Goal: Task Accomplishment & Management: Use online tool/utility

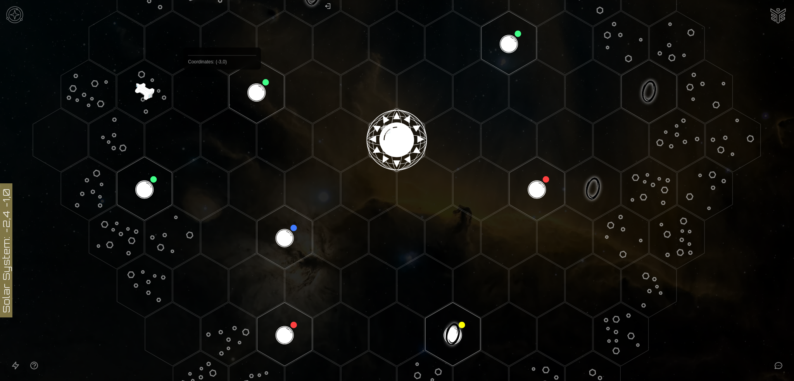
scroll to position [154, 0]
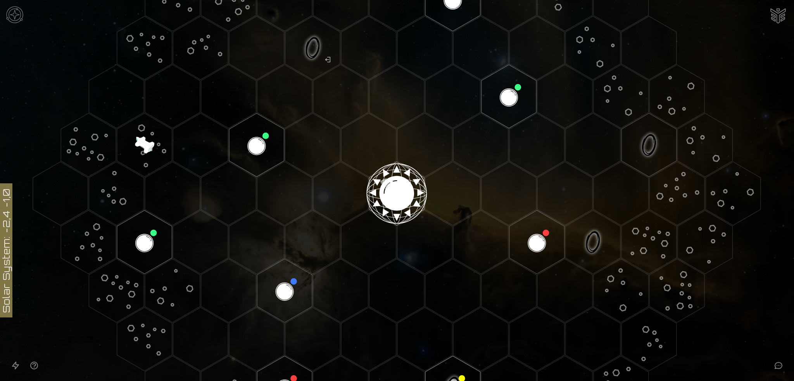
click at [147, 148] on image at bounding box center [144, 144] width 91 height 91
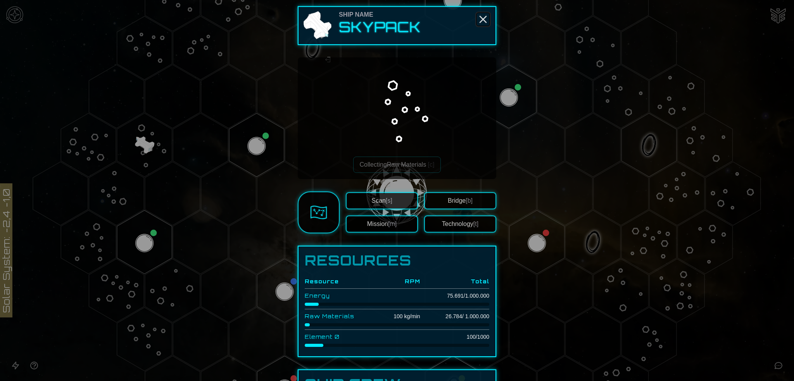
click at [481, 18] on line "Close" at bounding box center [483, 19] width 6 height 6
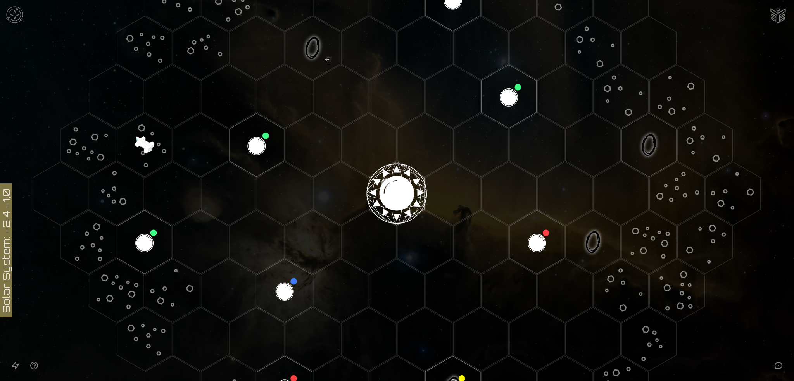
click at [148, 154] on image at bounding box center [144, 144] width 91 height 91
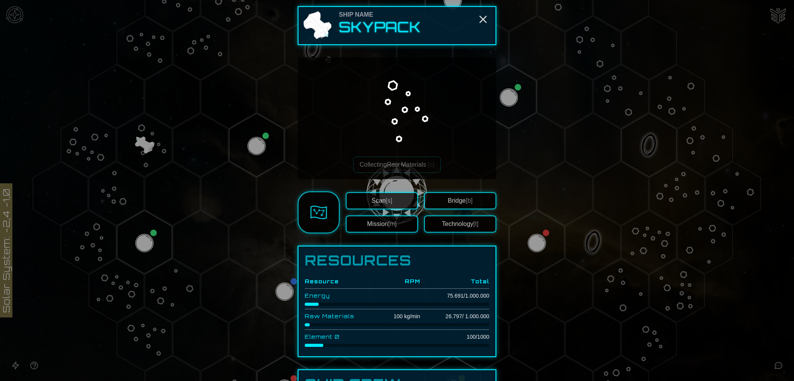
click at [459, 223] on button "Technology [t]" at bounding box center [460, 224] width 72 height 17
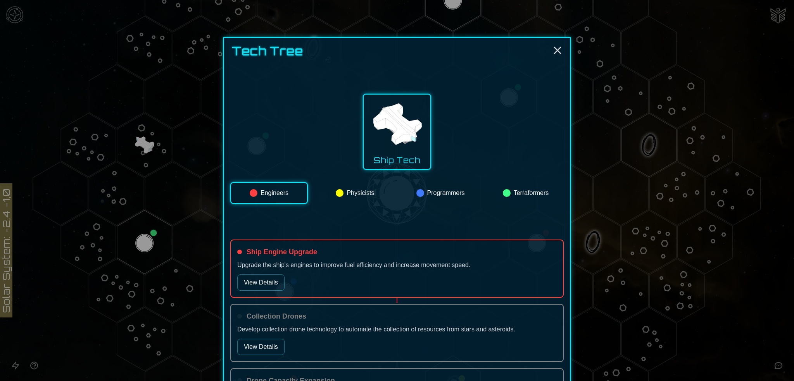
click at [448, 192] on button "Programmers" at bounding box center [440, 193] width 76 height 22
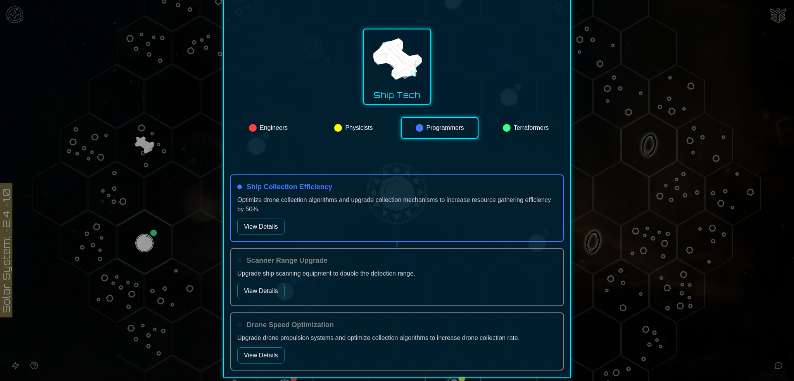
scroll to position [78, 0]
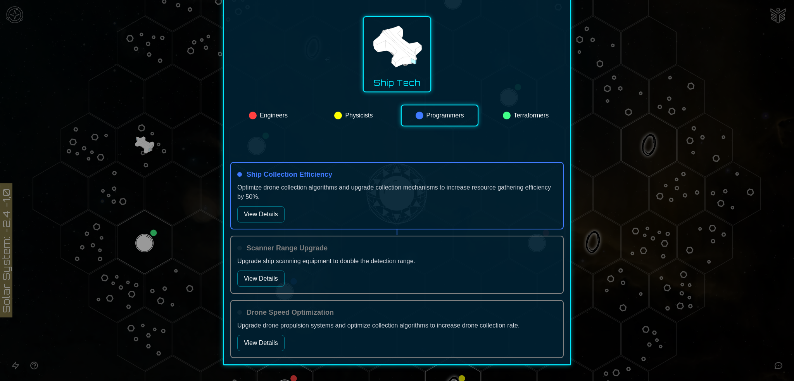
click at [267, 205] on div "Ship Collection Efficiency Optimize drone collection algorithms and upgrade col…" at bounding box center [396, 195] width 333 height 67
click at [268, 212] on button "View Details" at bounding box center [260, 214] width 47 height 16
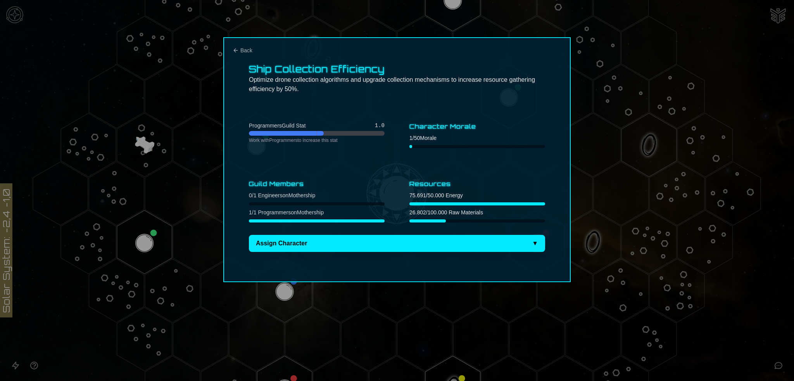
scroll to position [0, 0]
click at [235, 47] on button "Back" at bounding box center [243, 51] width 20 height 8
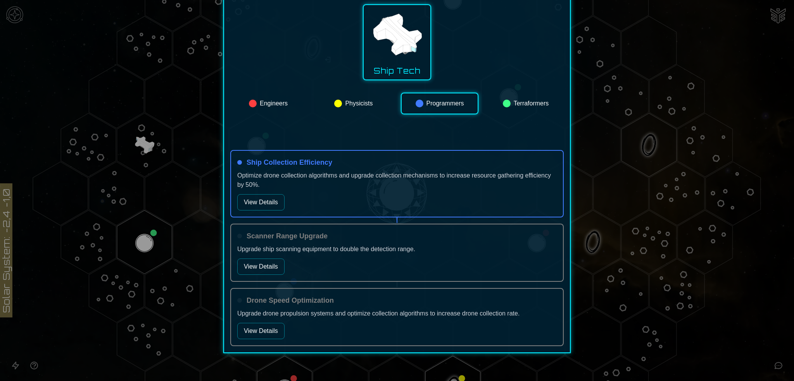
scroll to position [97, 0]
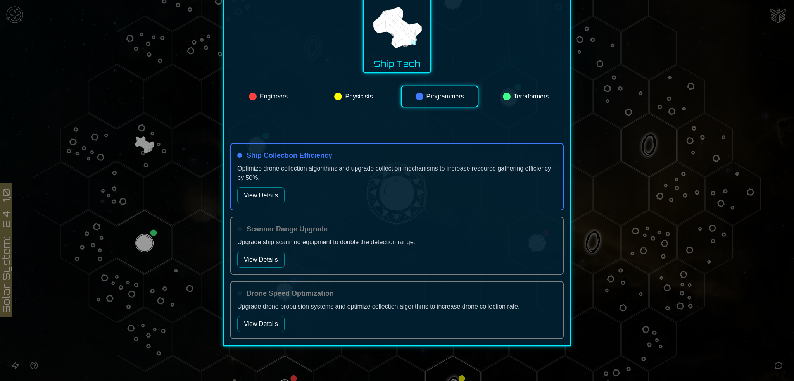
click at [259, 197] on button "View Details" at bounding box center [260, 195] width 47 height 16
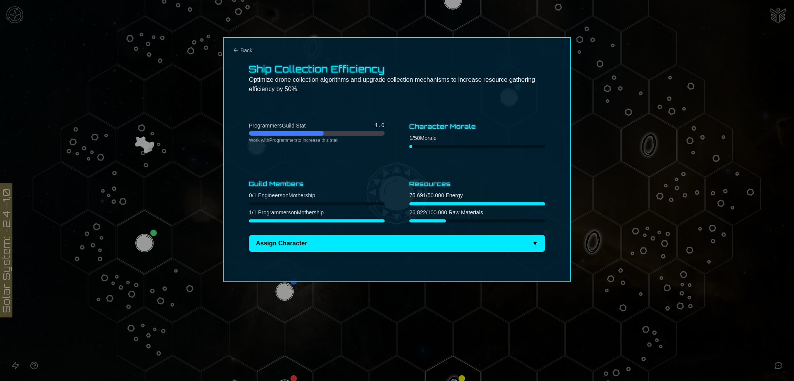
scroll to position [0, 0]
click at [236, 50] on icon "Back" at bounding box center [236, 50] width 6 height 6
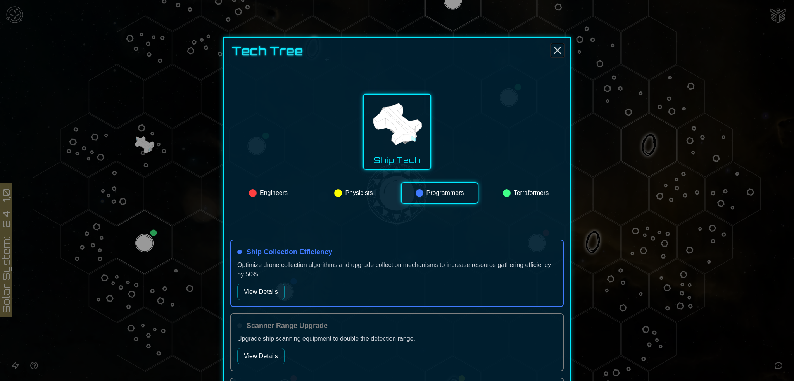
click at [552, 50] on icon "Close" at bounding box center [557, 50] width 12 height 12
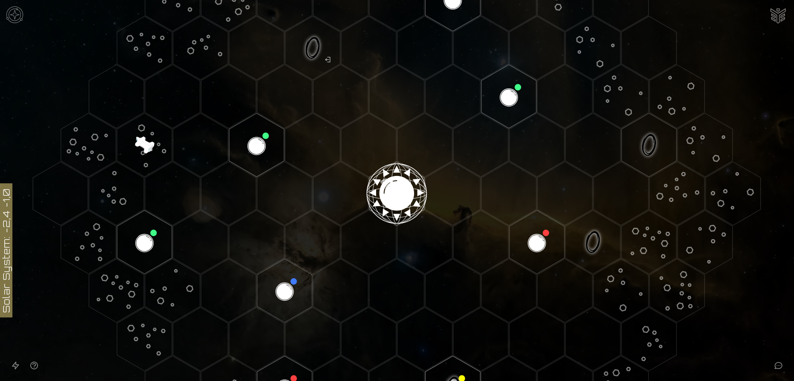
click at [147, 144] on image at bounding box center [144, 144] width 91 height 91
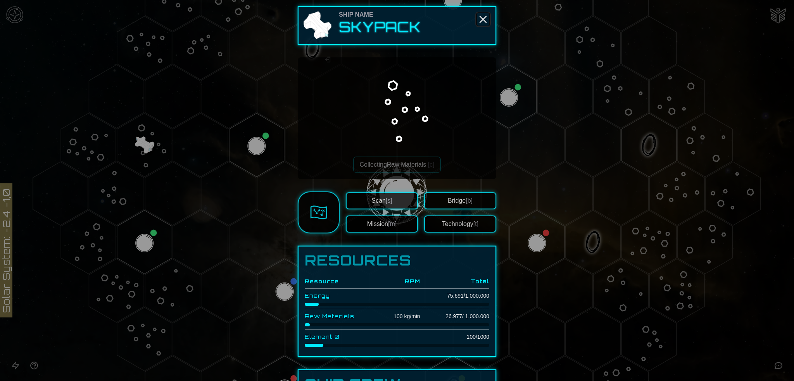
click at [481, 17] on icon "Close" at bounding box center [483, 19] width 12 height 12
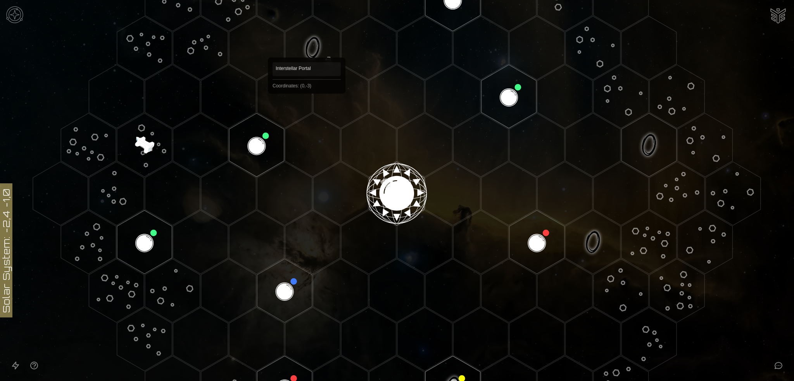
click at [307, 47] on polygon "Hex at coordinates 0,-3, clickable" at bounding box center [312, 48] width 55 height 64
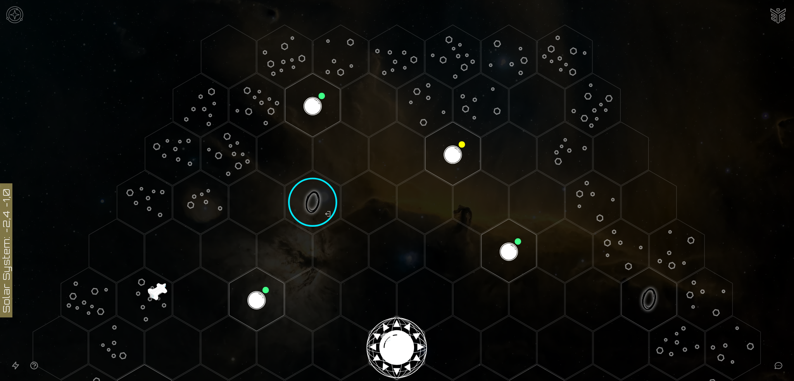
click at [11, 10] on img at bounding box center [14, 14] width 23 height 23
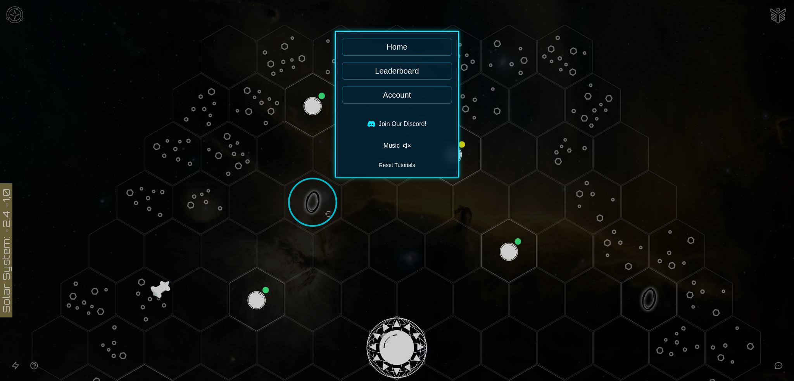
click at [405, 69] on link "Leaderboard" at bounding box center [397, 71] width 110 height 18
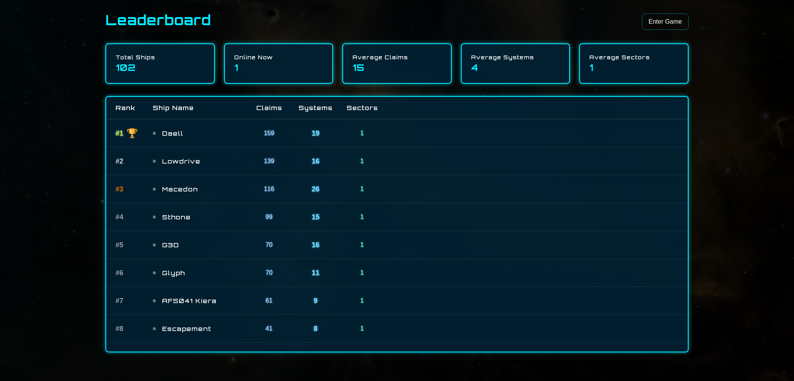
click at [674, 21] on link "Enter Game" at bounding box center [665, 22] width 47 height 16
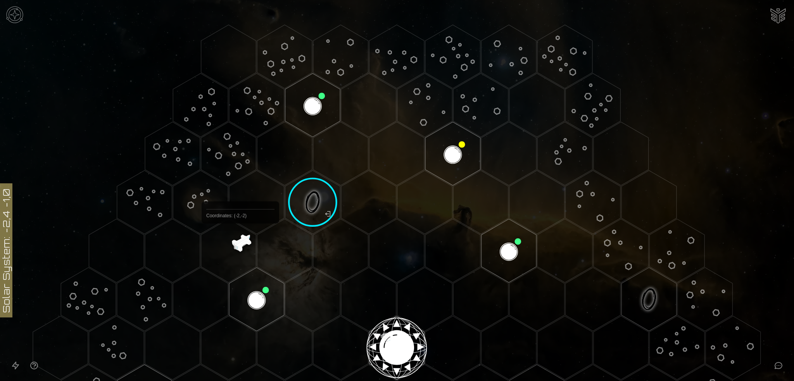
click at [240, 242] on polygon "Hex at coordinates -2,-2, clickable" at bounding box center [228, 251] width 55 height 64
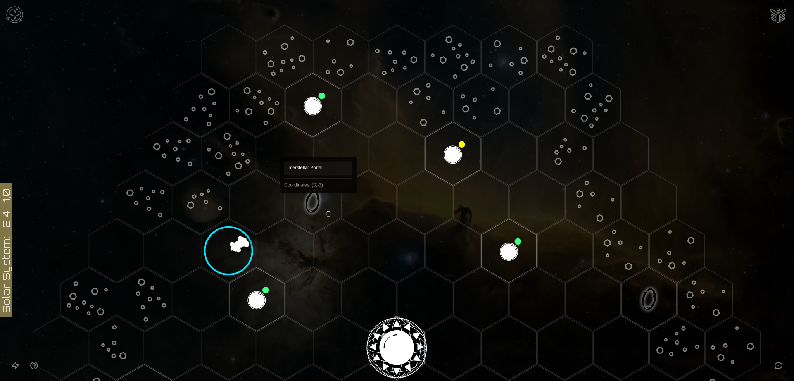
click at [318, 204] on polygon "Hex at coordinates 0,-3, clickable" at bounding box center [312, 203] width 55 height 64
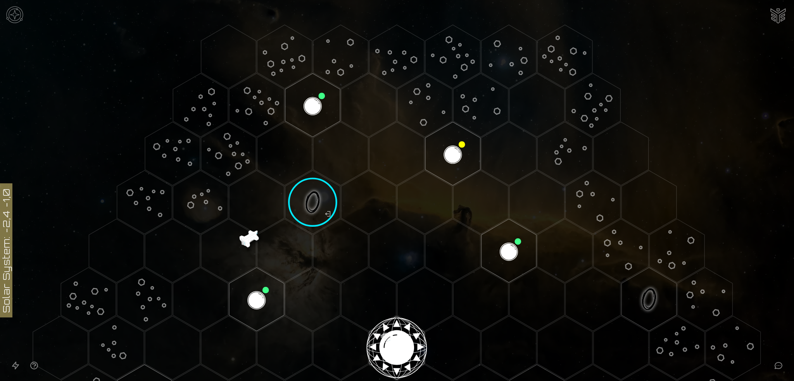
click at [782, 9] on img "Ship AI Chat" at bounding box center [778, 15] width 19 height 19
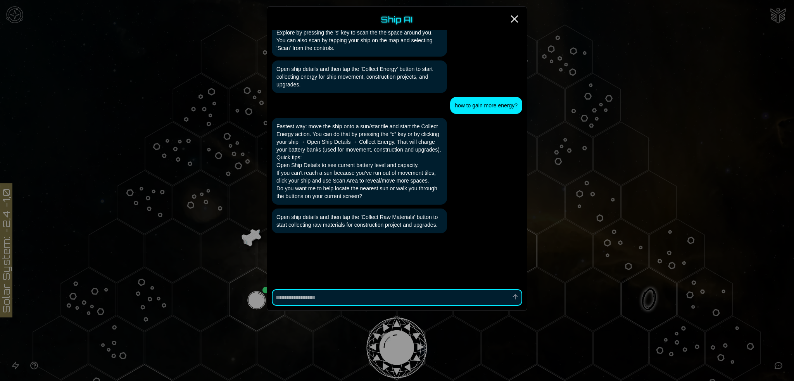
scroll to position [185, 0]
click at [513, 15] on icon "Close" at bounding box center [514, 19] width 12 height 12
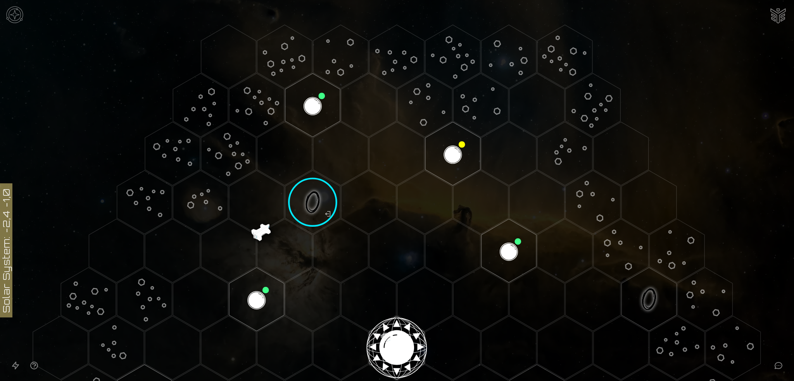
click at [16, 366] on icon "Open accessible navigation interface" at bounding box center [15, 365] width 9 height 9
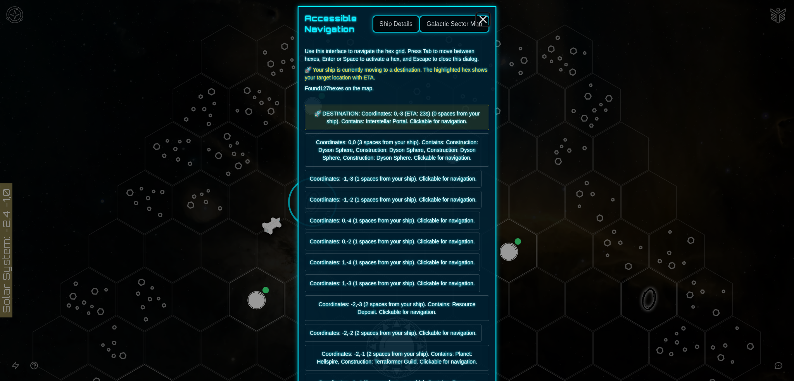
click at [480, 17] on icon "Close" at bounding box center [483, 19] width 12 height 12
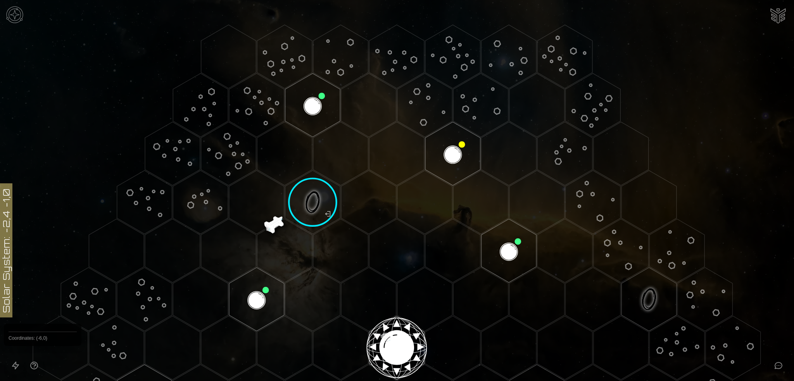
click at [33, 364] on icon "Open accessibility help guide" at bounding box center [34, 365] width 7 height 7
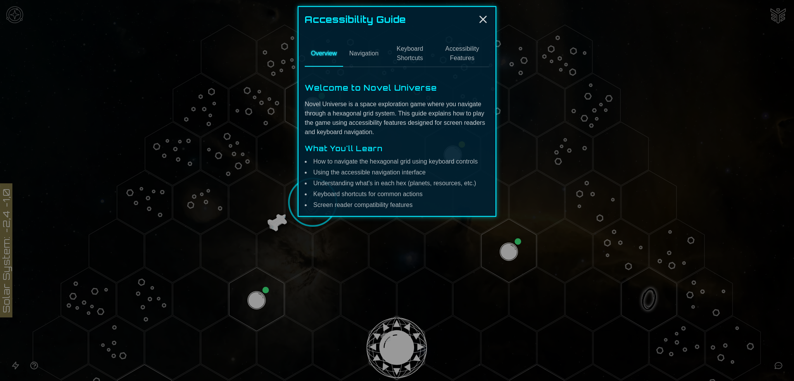
click at [371, 52] on button "Navigation" at bounding box center [364, 54] width 42 height 26
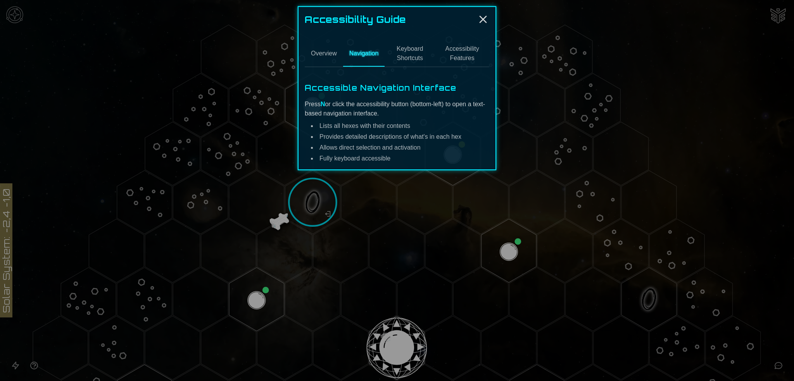
drag, startPoint x: 402, startPoint y: 46, endPoint x: 480, endPoint y: 44, distance: 77.5
click at [402, 46] on button "Keyboard Shortcuts" at bounding box center [410, 54] width 50 height 26
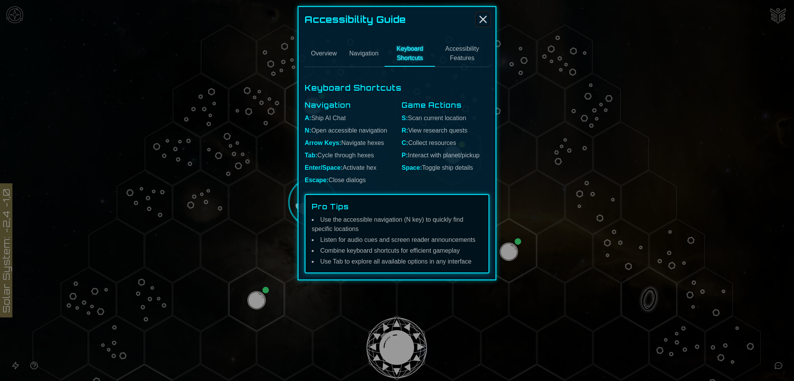
click at [482, 18] on line "Close" at bounding box center [483, 19] width 6 height 6
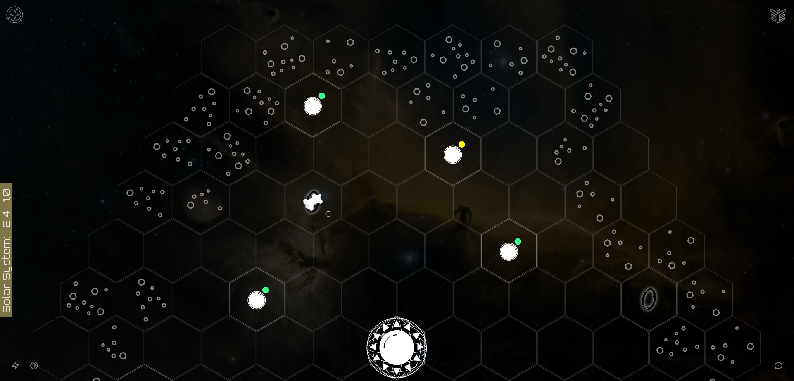
click at [315, 198] on image at bounding box center [312, 202] width 65 height 65
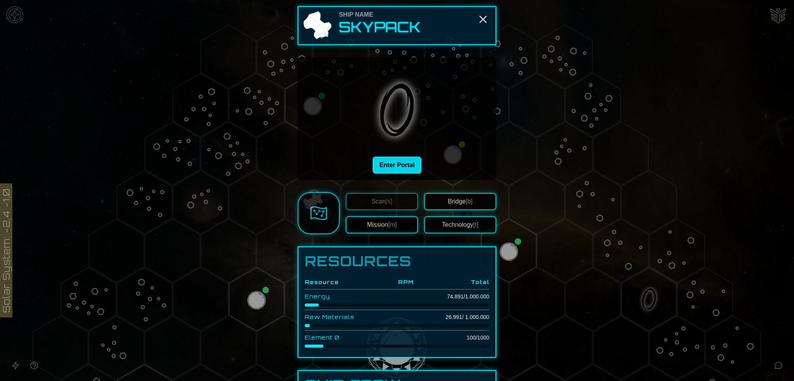
click at [397, 163] on button "Enter Portal" at bounding box center [397, 165] width 49 height 17
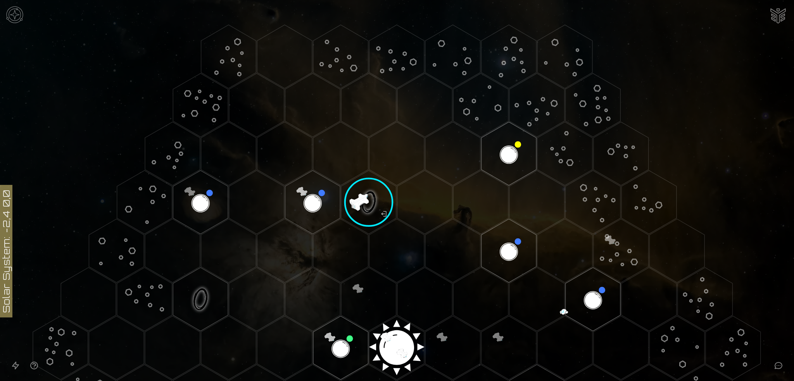
click at [16, 21] on img at bounding box center [14, 14] width 23 height 23
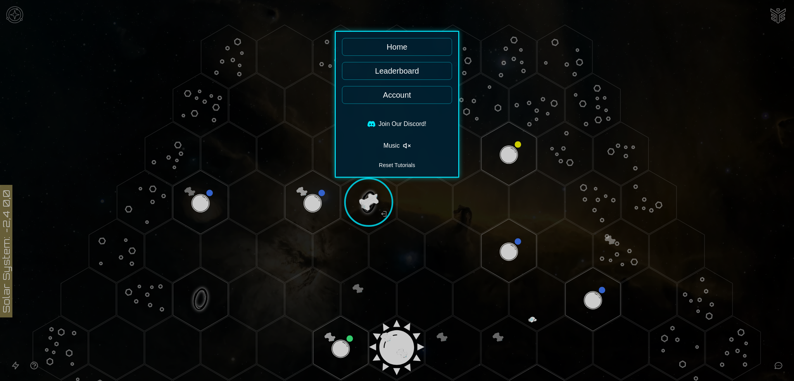
drag, startPoint x: 397, startPoint y: 143, endPoint x: 405, endPoint y: 145, distance: 8.5
click at [397, 143] on button "Music" at bounding box center [397, 146] width 110 height 16
click at [414, 15] on div at bounding box center [397, 190] width 794 height 381
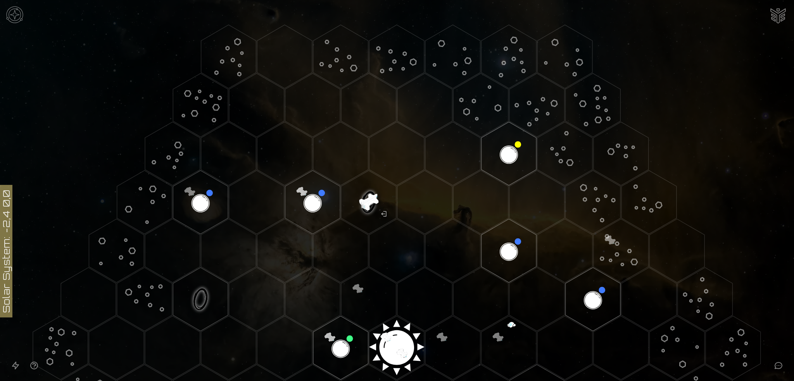
click at [366, 198] on image at bounding box center [368, 202] width 65 height 65
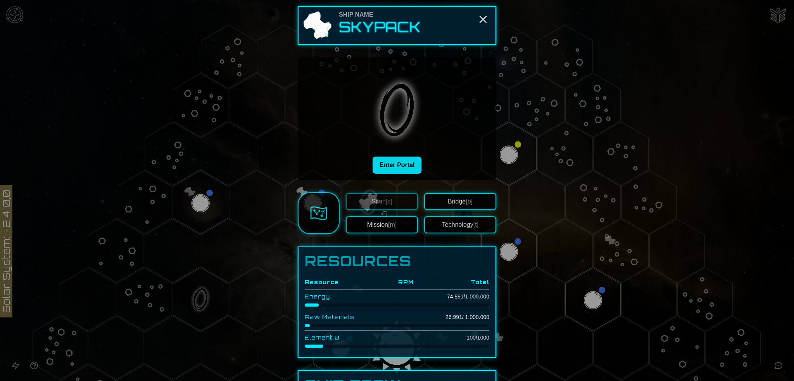
click at [405, 165] on button "Enter Portal" at bounding box center [397, 165] width 49 height 17
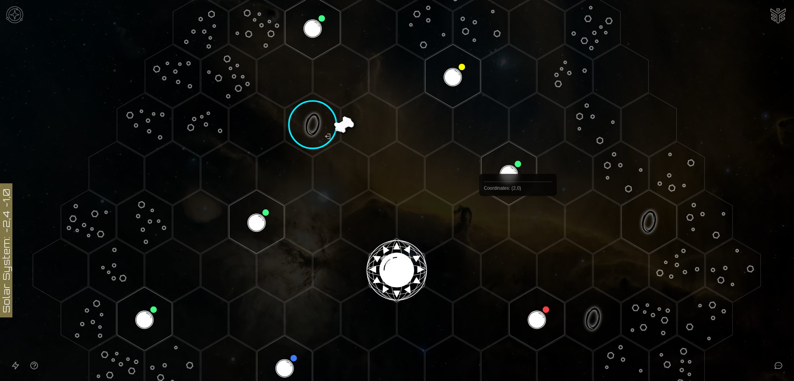
scroll to position [77, 0]
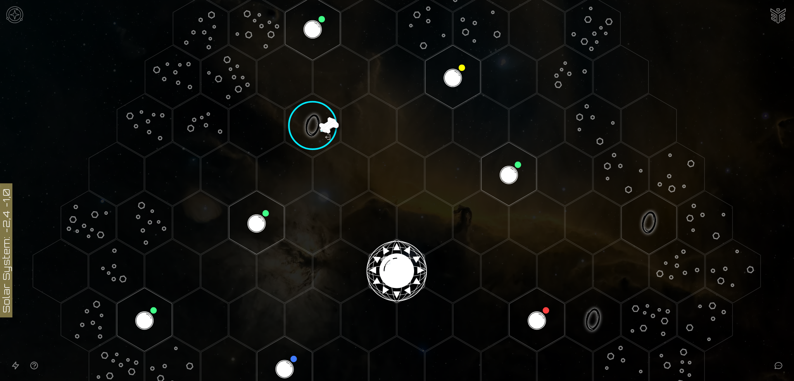
click at [783, 364] on icon at bounding box center [778, 365] width 9 height 9
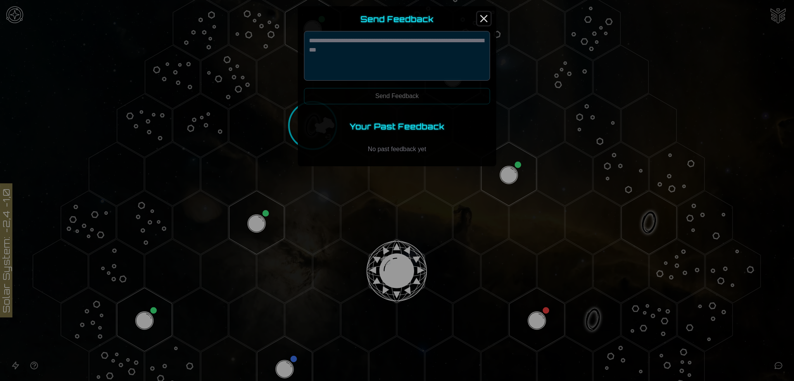
click at [484, 18] on line "Close" at bounding box center [484, 19] width 6 height 6
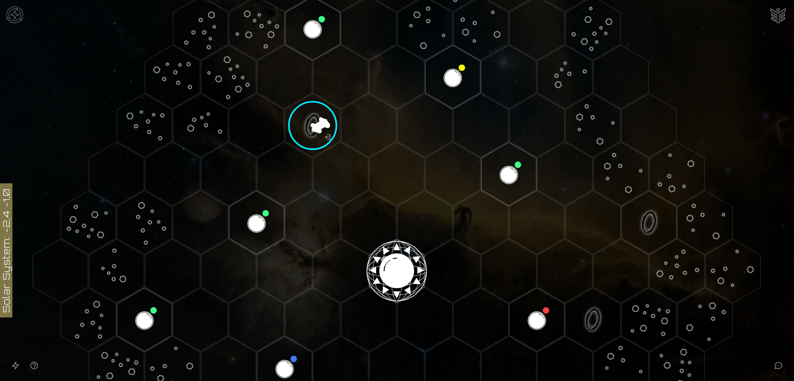
click at [775, 365] on icon at bounding box center [778, 365] width 7 height 6
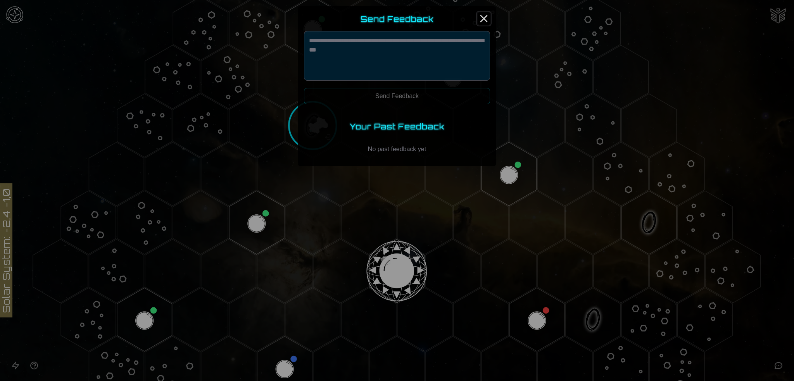
click at [484, 21] on icon "Close" at bounding box center [484, 18] width 12 height 12
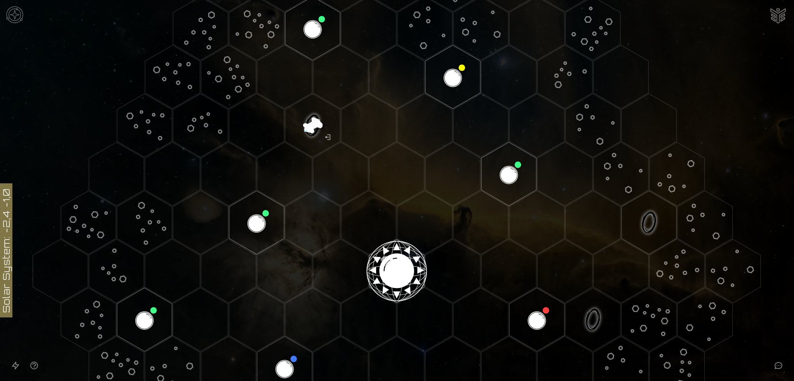
click at [7, 17] on img at bounding box center [14, 14] width 23 height 23
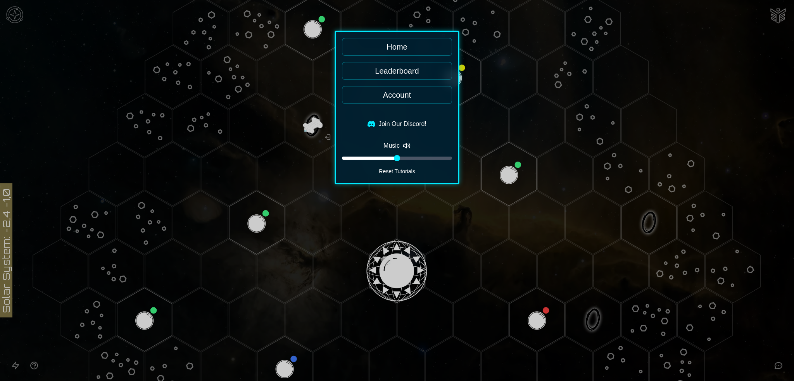
click at [409, 95] on link "Account" at bounding box center [397, 95] width 110 height 18
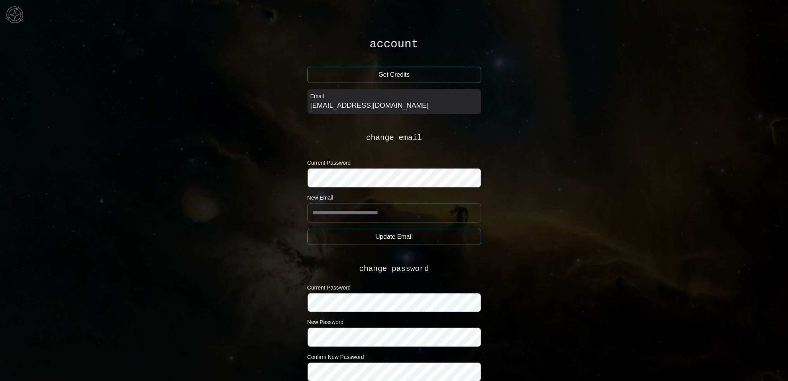
click at [404, 78] on button "Get Credits" at bounding box center [394, 75] width 174 height 16
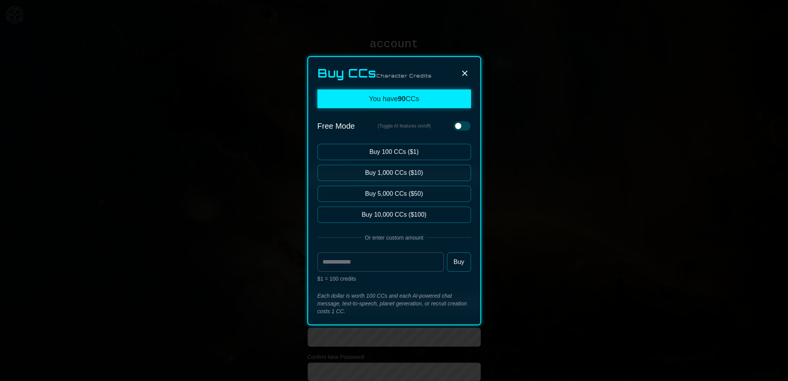
click at [465, 70] on icon at bounding box center [464, 73] width 9 height 9
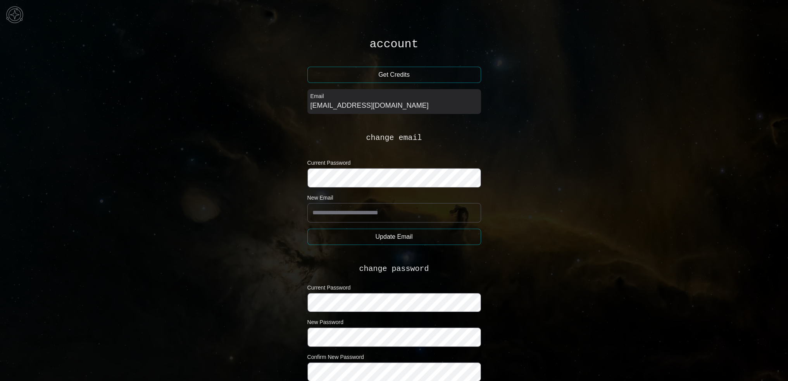
click at [12, 12] on img at bounding box center [14, 14] width 23 height 23
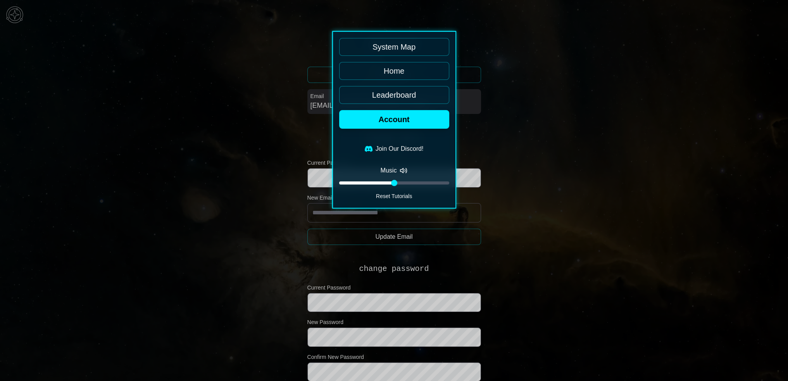
click at [406, 45] on link "System Map" at bounding box center [394, 47] width 110 height 18
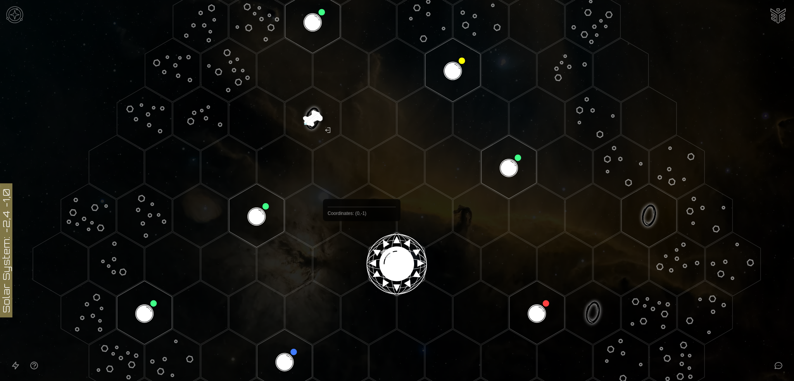
scroll to position [116, 0]
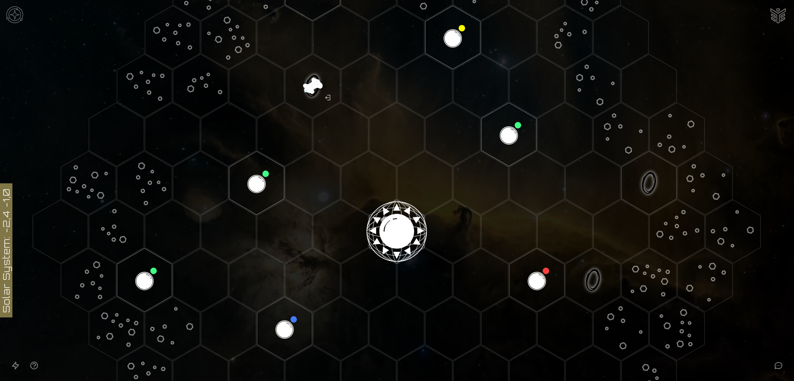
click at [316, 88] on image at bounding box center [312, 85] width 65 height 65
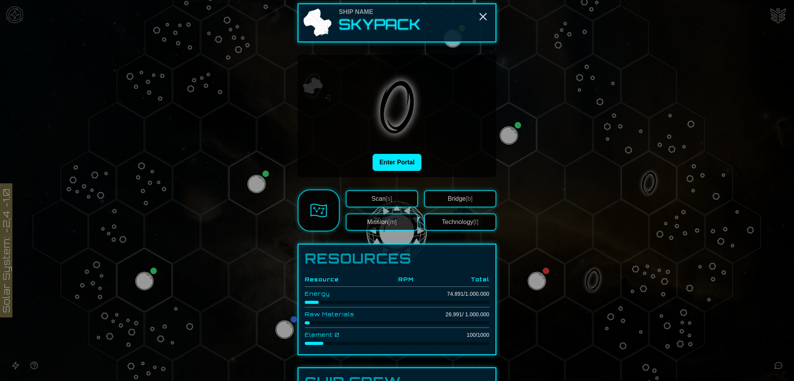
scroll to position [0, 0]
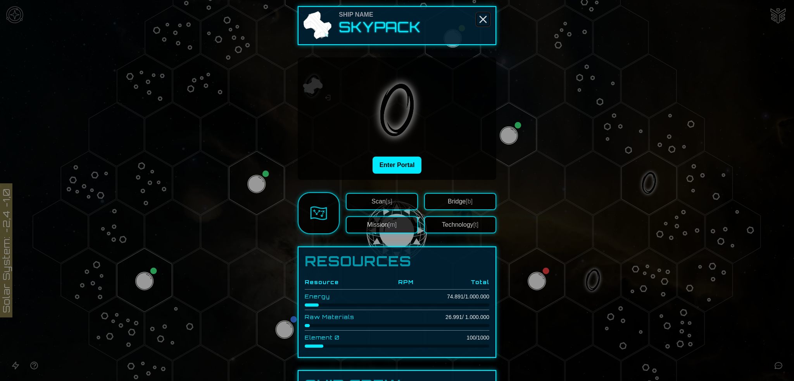
click at [479, 19] on icon "Close" at bounding box center [483, 19] width 12 height 12
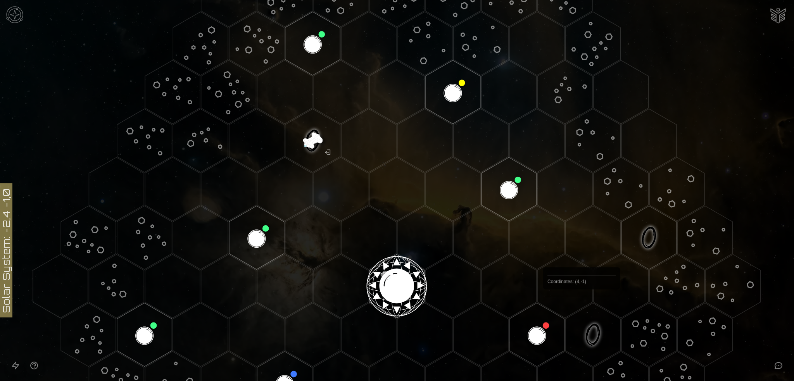
scroll to position [155, 0]
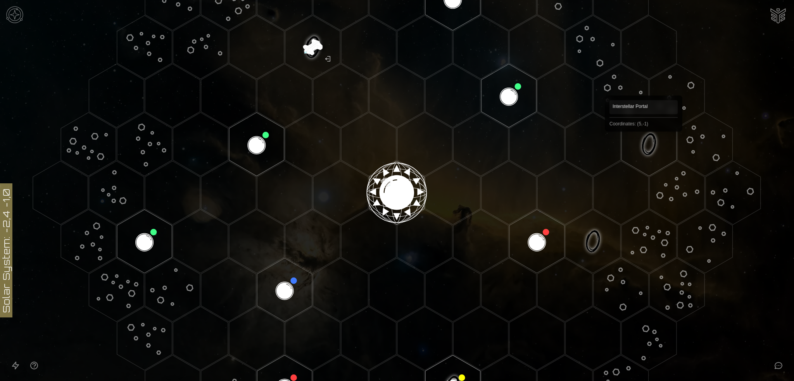
click at [644, 143] on polygon "Hex at coordinates 5,-1, clickable" at bounding box center [648, 144] width 55 height 64
click at [645, 138] on image at bounding box center [648, 144] width 65 height 65
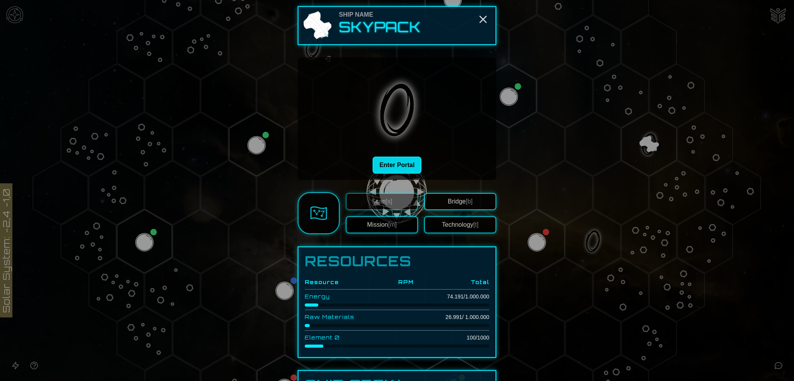
click at [399, 161] on button "Enter Portal" at bounding box center [397, 165] width 49 height 17
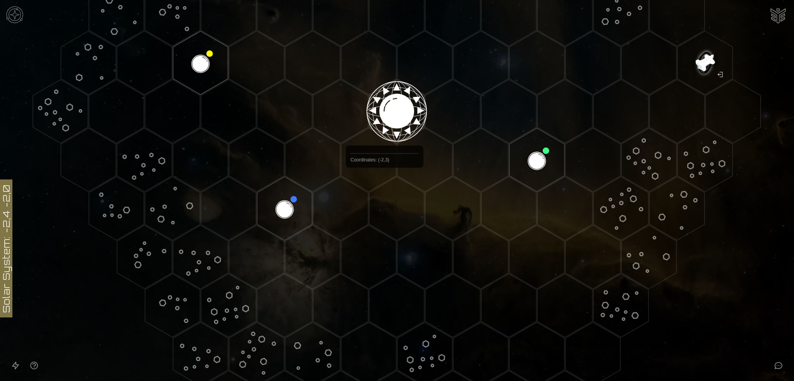
scroll to position [116, 0]
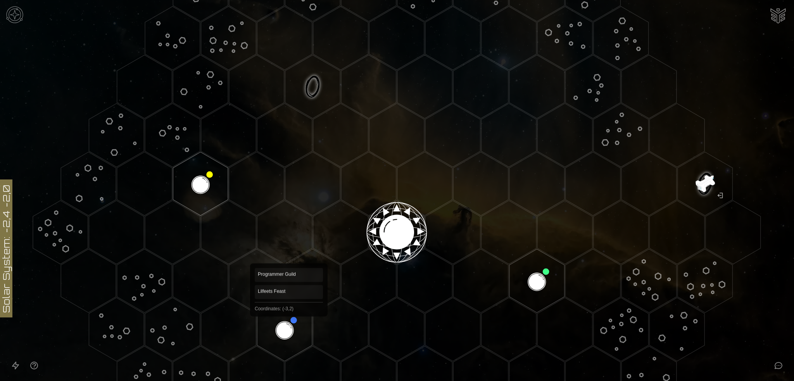
click at [289, 319] on polygon "Hex at coordinates -3,2, clickable" at bounding box center [284, 330] width 55 height 64
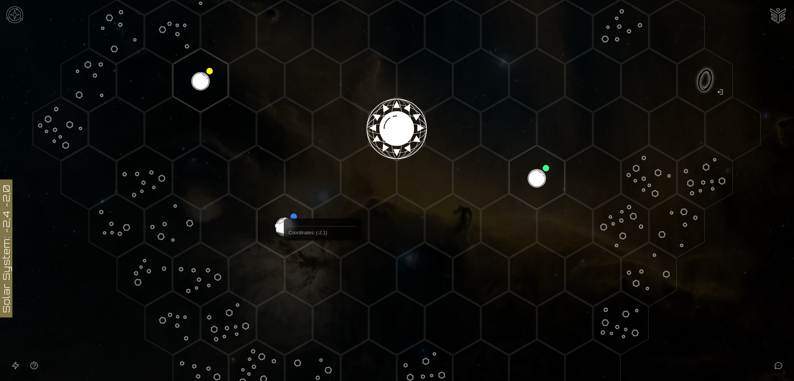
scroll to position [232, 0]
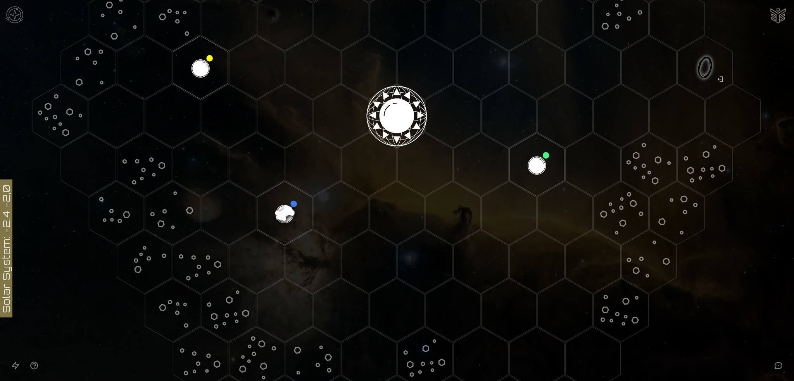
click at [286, 206] on image at bounding box center [284, 213] width 65 height 65
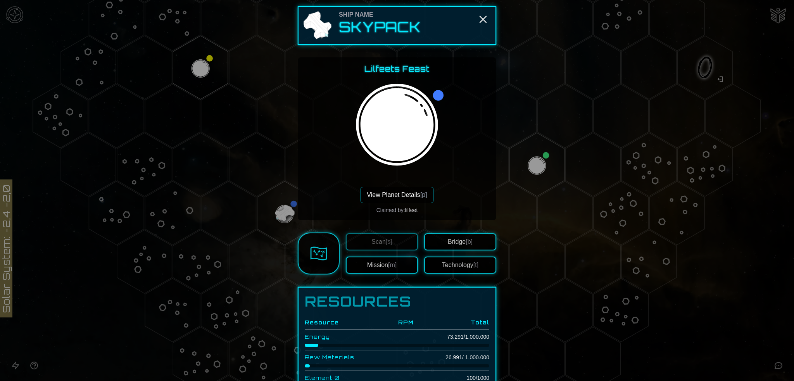
click at [406, 193] on button "View Planet Details [p]" at bounding box center [396, 195] width 73 height 16
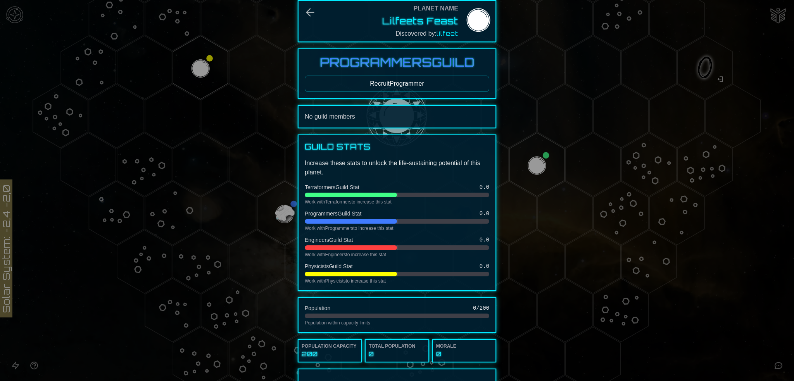
scroll to position [0, 0]
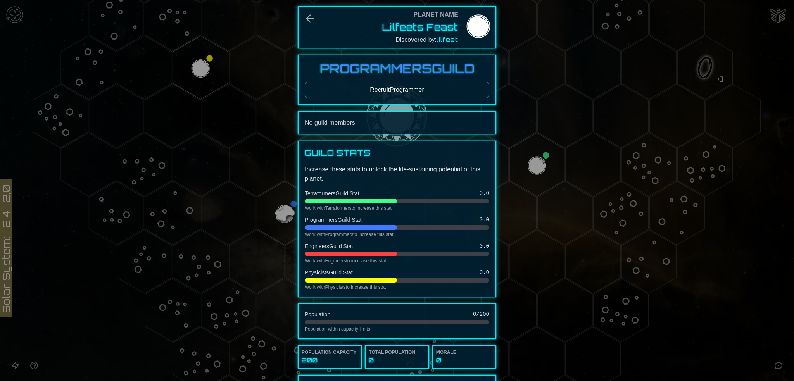
click at [392, 91] on button "Recruit Programmer" at bounding box center [397, 90] width 185 height 16
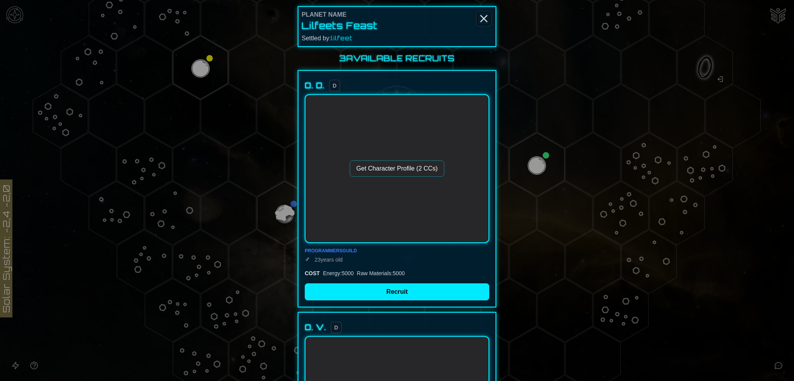
click at [483, 16] on line "Close" at bounding box center [484, 19] width 6 height 6
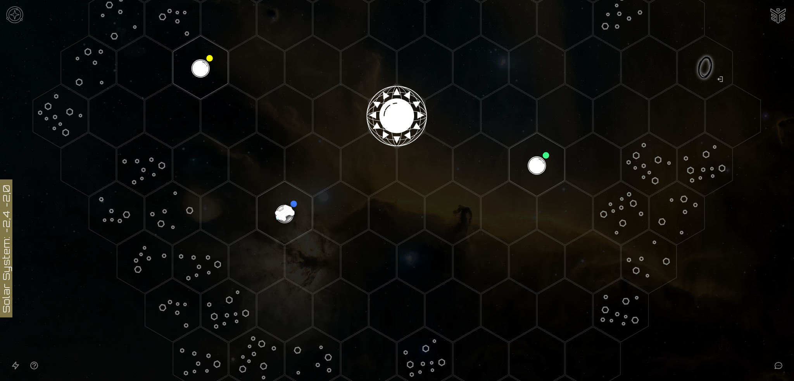
click at [280, 200] on image at bounding box center [284, 213] width 65 height 65
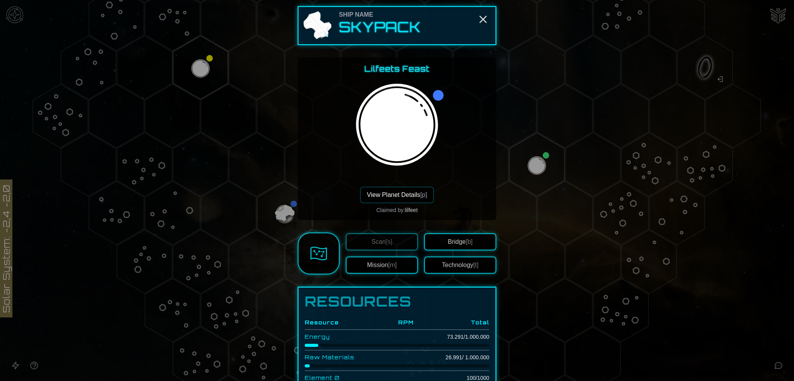
click at [395, 190] on button "View Planet Details [p]" at bounding box center [396, 195] width 73 height 16
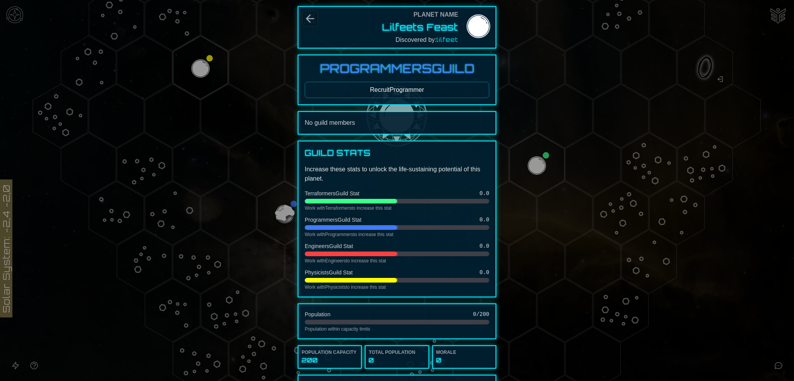
click at [310, 17] on icon "Back" at bounding box center [310, 18] width 12 height 12
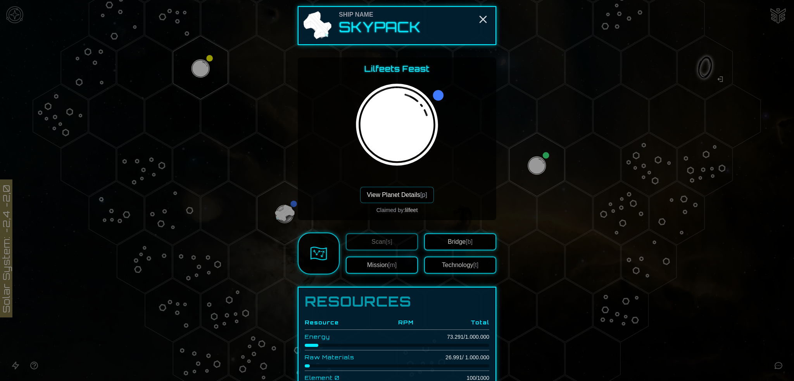
click at [402, 198] on button "View Planet Details [p]" at bounding box center [396, 195] width 73 height 16
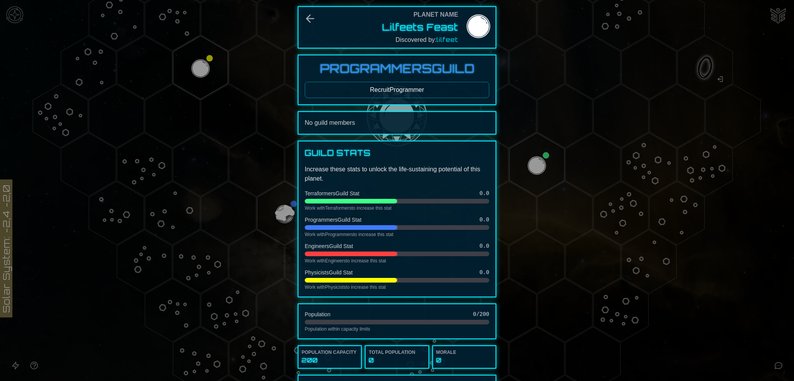
click at [422, 86] on button "Recruit Programmer" at bounding box center [397, 90] width 185 height 16
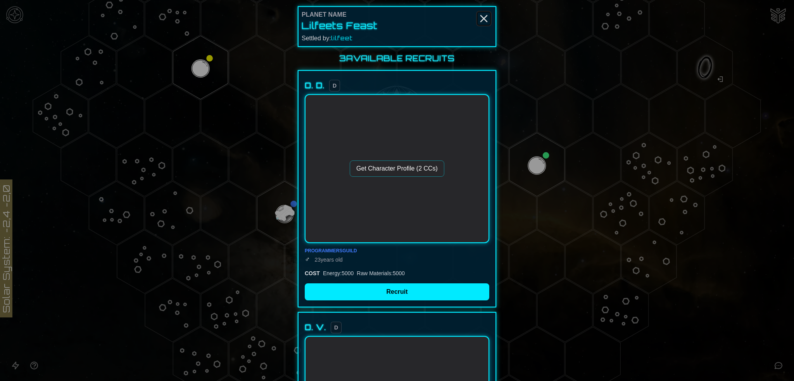
click at [483, 17] on line "Close" at bounding box center [484, 19] width 6 height 6
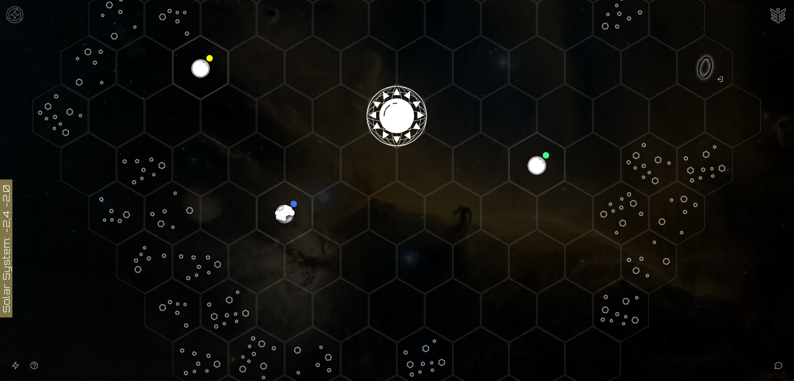
click at [285, 203] on image at bounding box center [284, 213] width 65 height 65
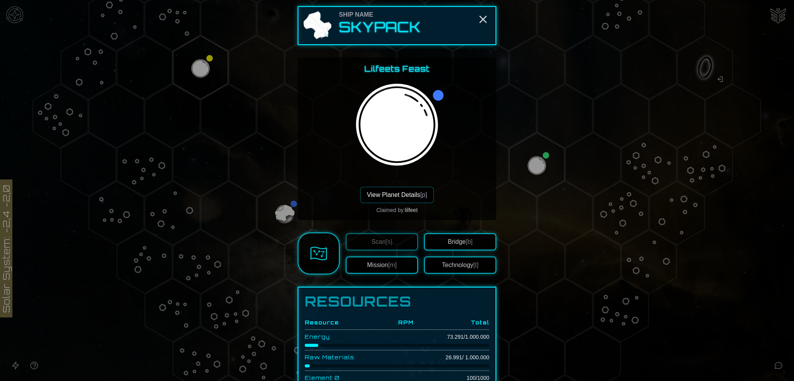
click at [460, 241] on button "Bridge [b]" at bounding box center [460, 241] width 72 height 17
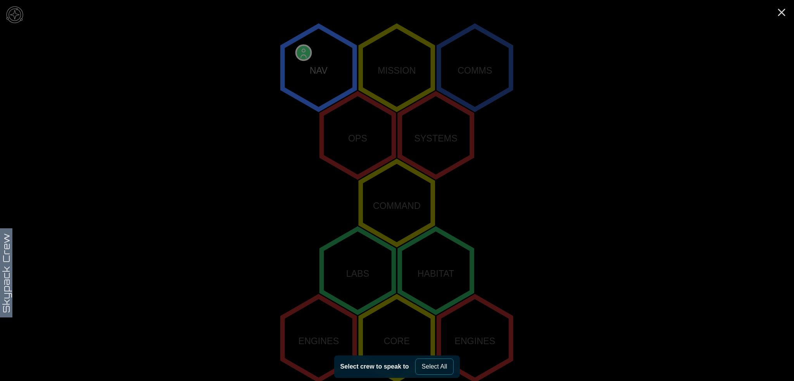
scroll to position [156, 0]
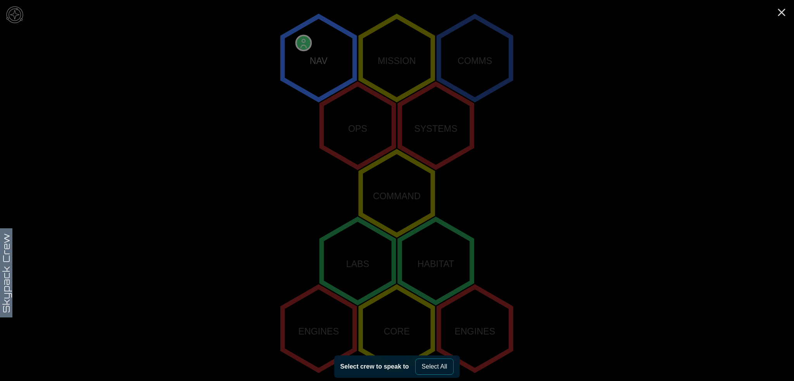
click at [312, 45] on polygon "0,-2" at bounding box center [319, 58] width 72 height 84
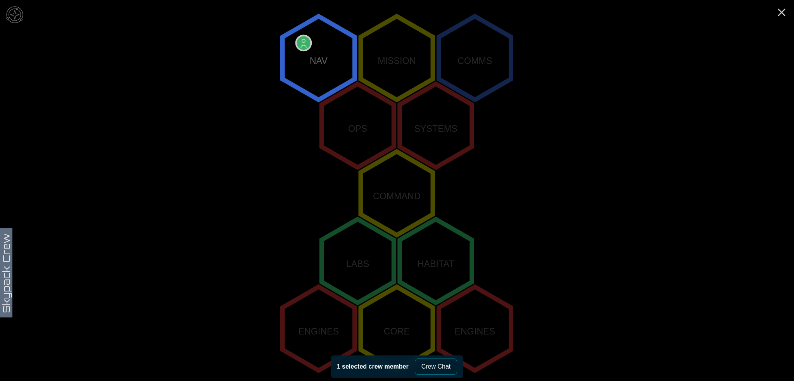
click at [435, 366] on button "Crew Chat" at bounding box center [436, 367] width 43 height 16
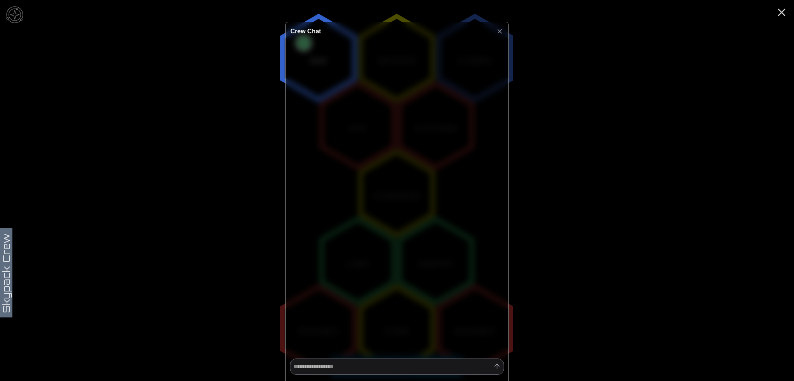
click at [499, 30] on icon at bounding box center [500, 31] width 4 height 4
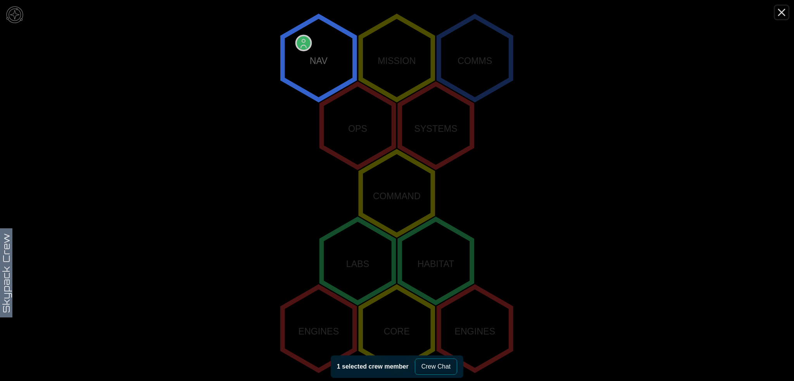
click at [778, 12] on icon "Close" at bounding box center [781, 12] width 12 height 12
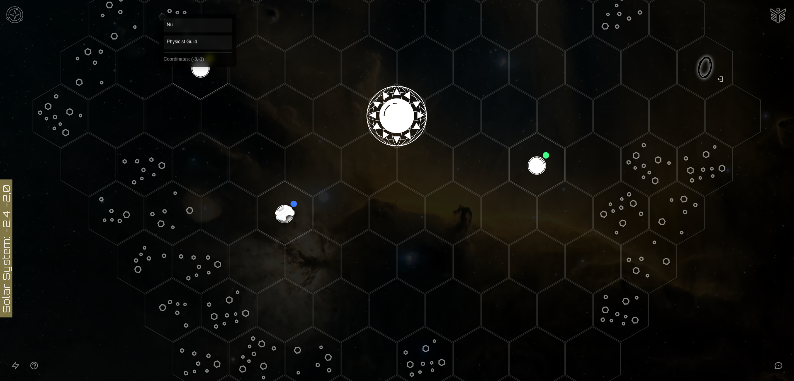
click at [198, 69] on polygon "Hex at coordinates -3,-1, clickable" at bounding box center [200, 68] width 55 height 64
click at [200, 60] on image at bounding box center [200, 67] width 65 height 65
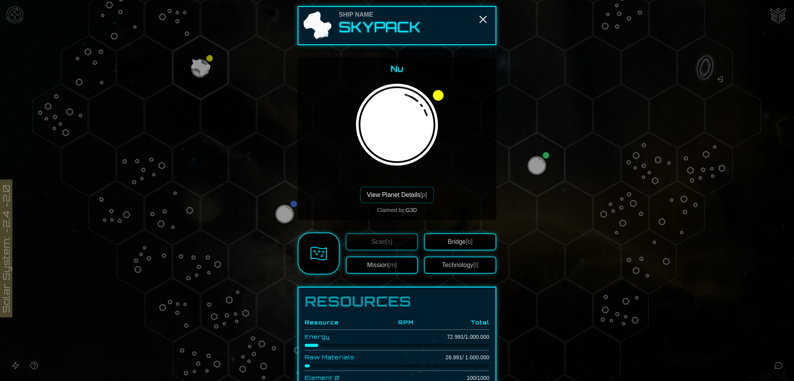
click at [400, 192] on button "View Planet Details [p]" at bounding box center [396, 195] width 73 height 16
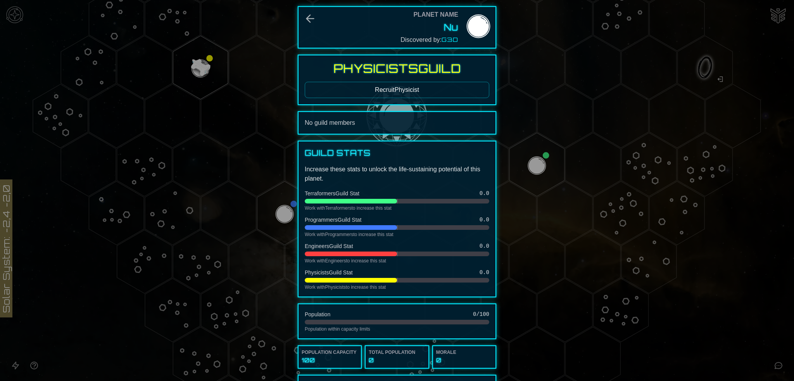
click at [411, 88] on button "Recruit Physicist" at bounding box center [397, 90] width 185 height 16
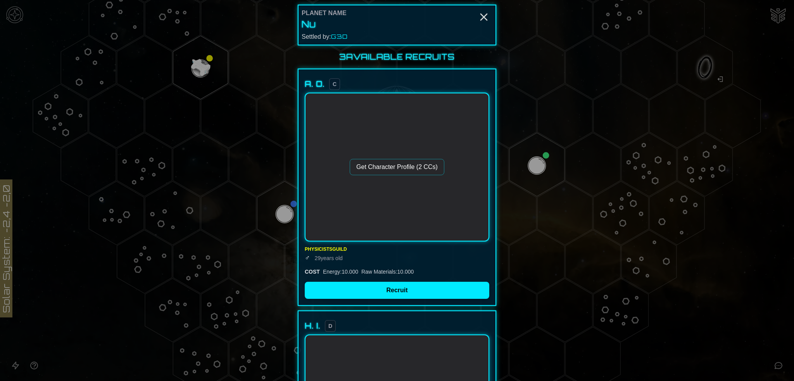
scroll to position [0, 0]
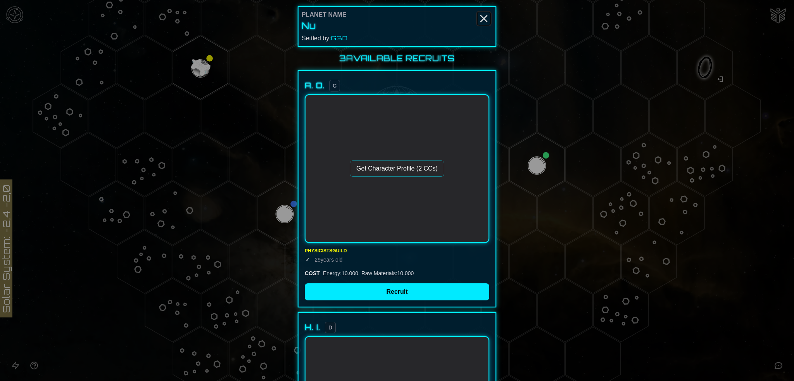
click at [481, 21] on icon "Close" at bounding box center [484, 18] width 12 height 12
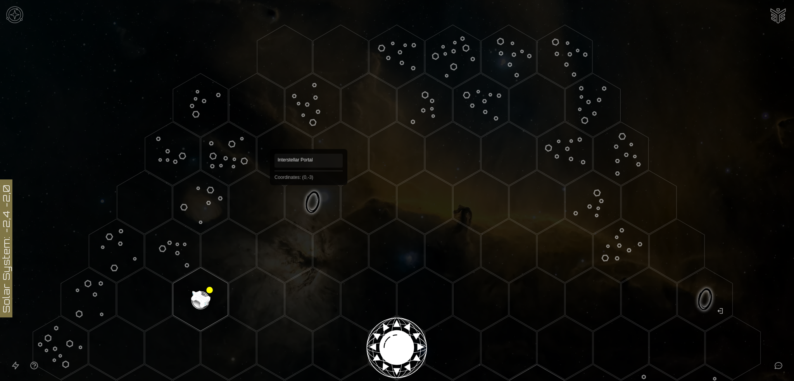
click at [309, 196] on polygon "Hex at coordinates 0,-3, clickable" at bounding box center [312, 203] width 55 height 64
click at [314, 193] on image at bounding box center [312, 202] width 65 height 65
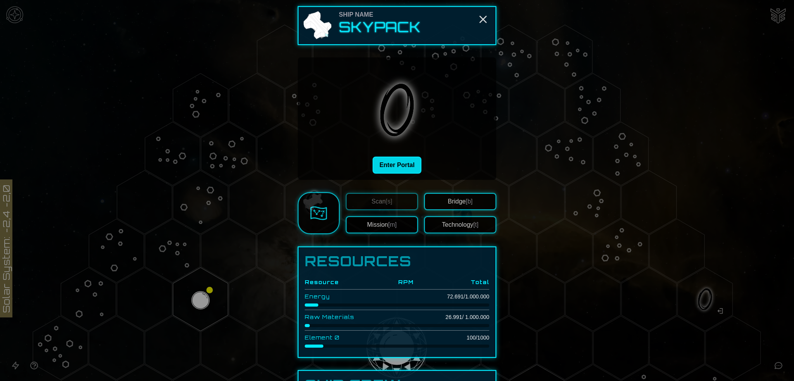
click at [401, 159] on button "Enter Portal" at bounding box center [397, 165] width 49 height 17
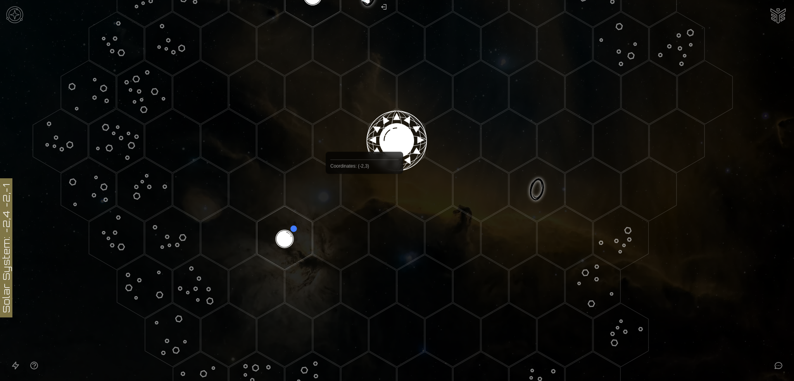
scroll to position [116, 0]
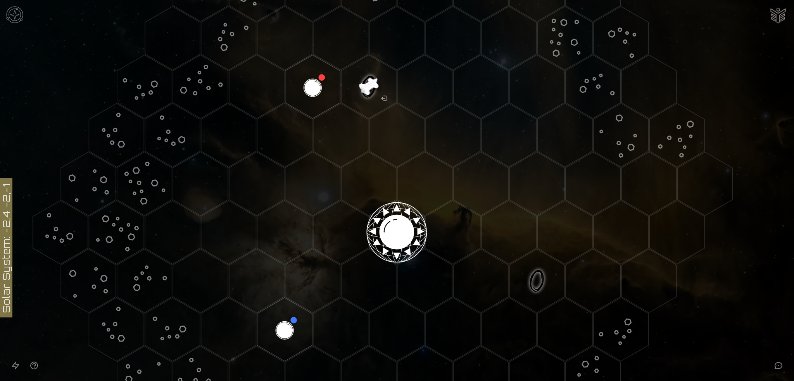
click at [371, 84] on image at bounding box center [368, 86] width 65 height 65
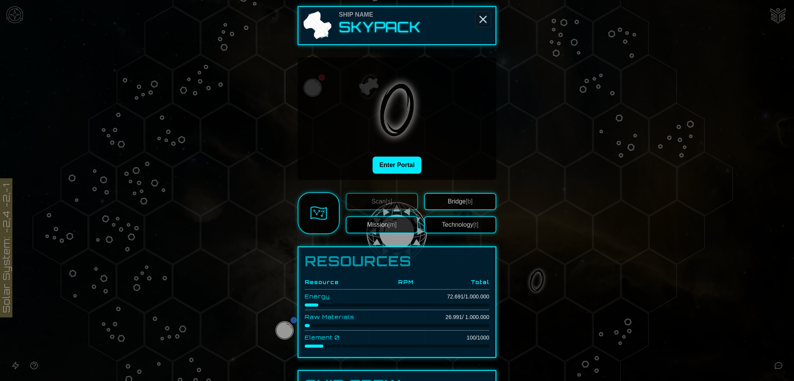
click at [481, 19] on line "Close" at bounding box center [483, 19] width 6 height 6
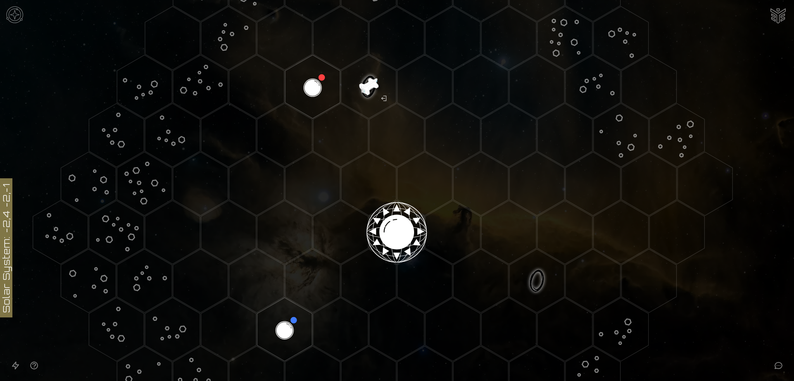
click at [372, 83] on image at bounding box center [368, 86] width 65 height 65
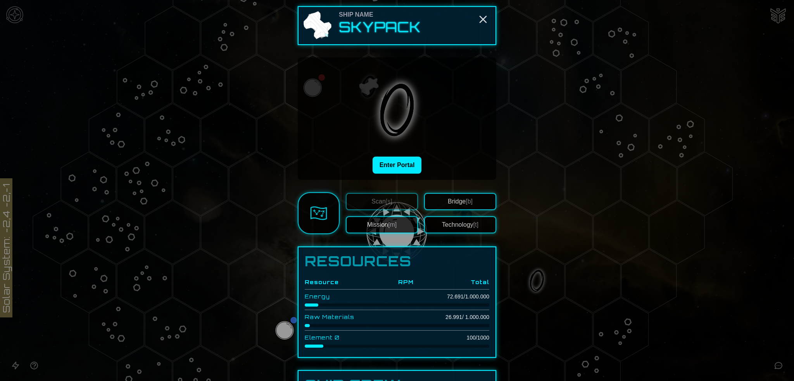
click at [455, 221] on button "Technology [t]" at bounding box center [460, 224] width 72 height 17
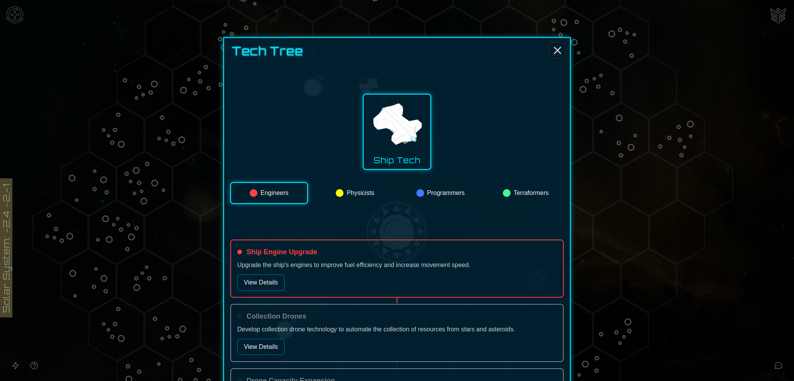
click at [554, 49] on icon "Close" at bounding box center [557, 50] width 12 height 12
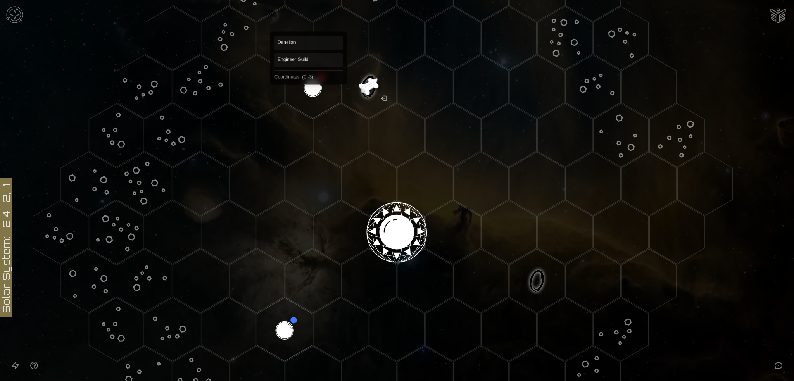
click at [309, 88] on polygon "Hex at coordinates 0,-3, clickable" at bounding box center [312, 87] width 55 height 64
click at [316, 82] on image at bounding box center [312, 86] width 65 height 65
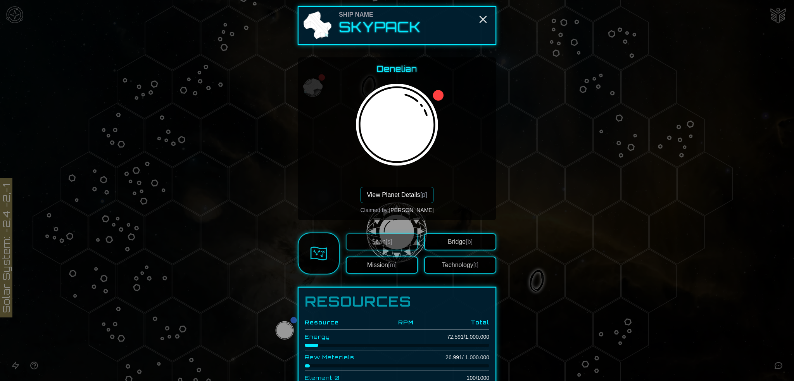
click at [393, 195] on button "View Planet Details [p]" at bounding box center [396, 195] width 73 height 16
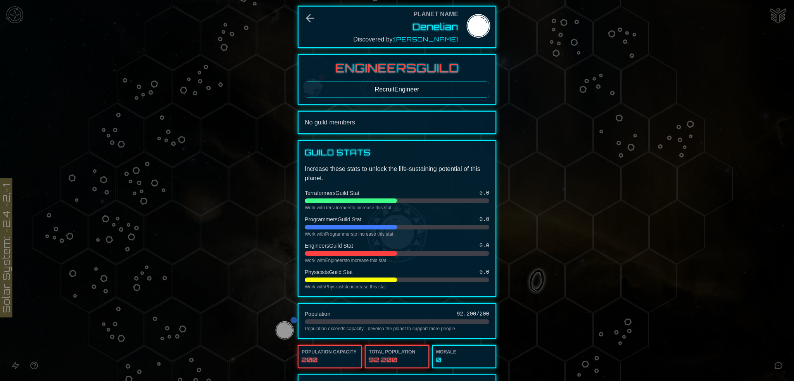
scroll to position [0, 0]
click at [402, 91] on button "Recruit Engineer" at bounding box center [397, 90] width 185 height 16
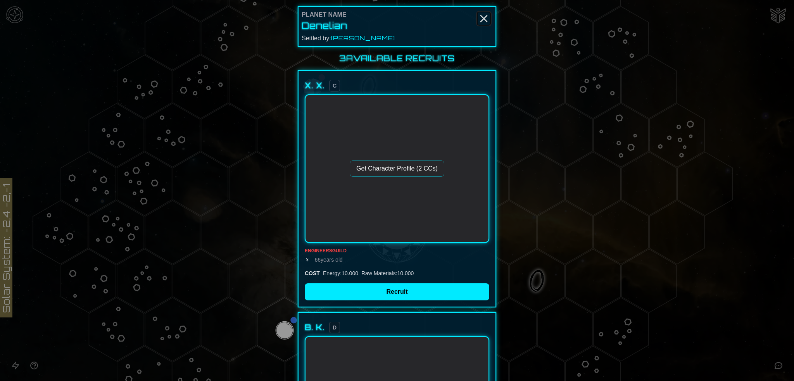
click at [481, 17] on line "Close" at bounding box center [484, 19] width 6 height 6
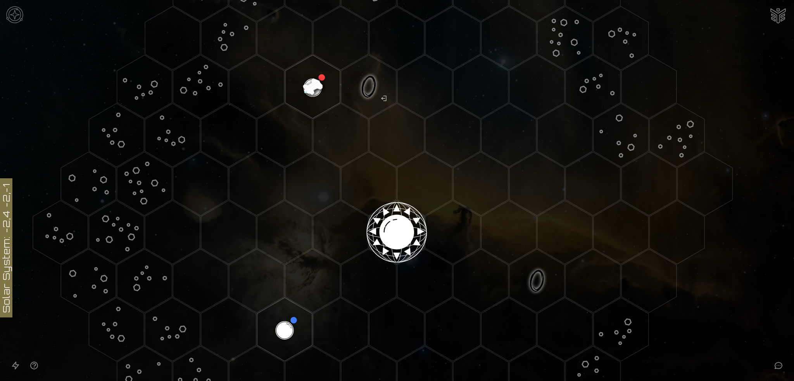
click at [313, 85] on image at bounding box center [312, 86] width 65 height 65
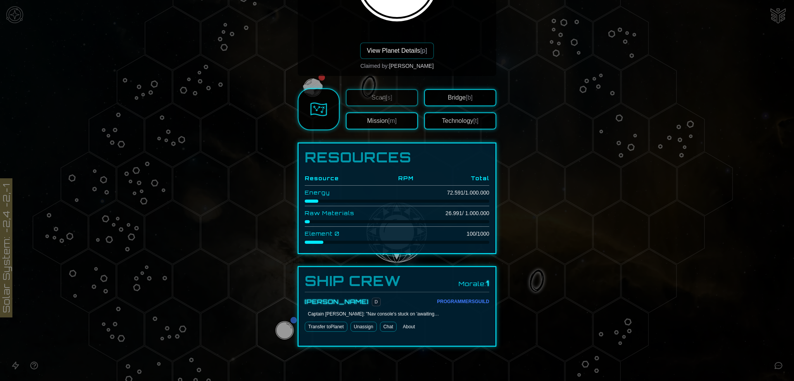
scroll to position [145, 0]
click at [375, 117] on button "Mission [m]" at bounding box center [382, 119] width 72 height 17
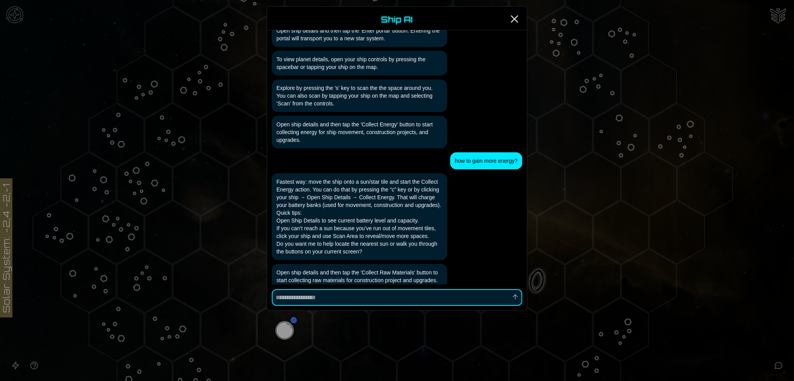
scroll to position [185, 0]
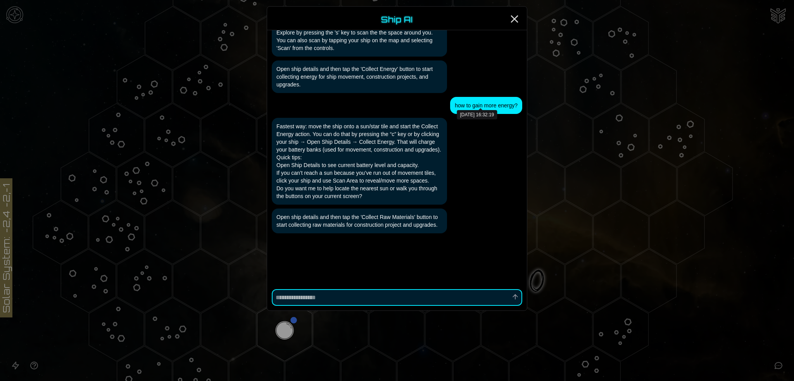
type textarea "*"
click at [515, 18] on icon "Close" at bounding box center [514, 19] width 12 height 12
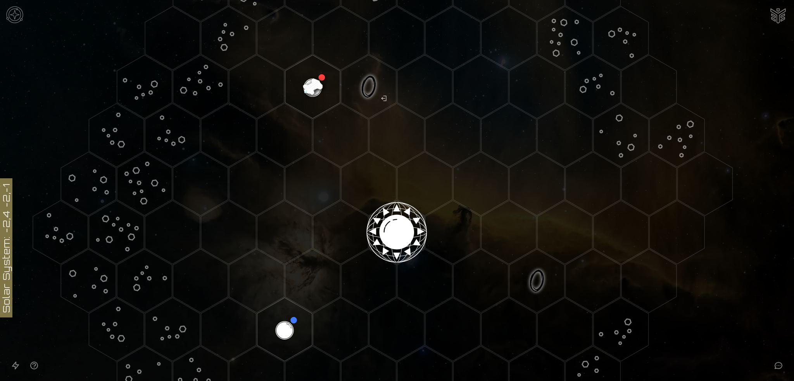
click at [315, 86] on image at bounding box center [312, 86] width 65 height 65
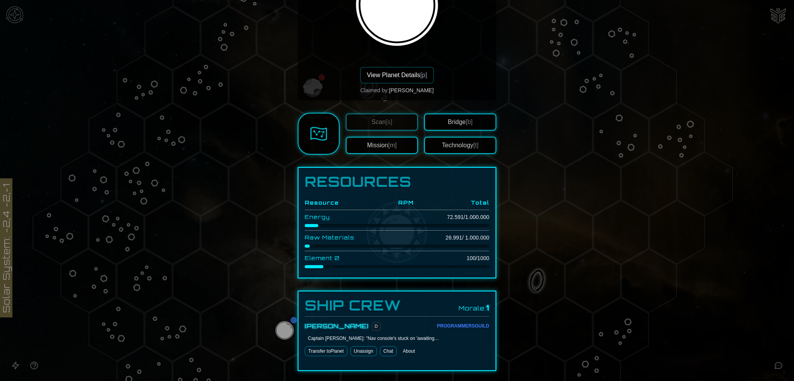
scroll to position [145, 0]
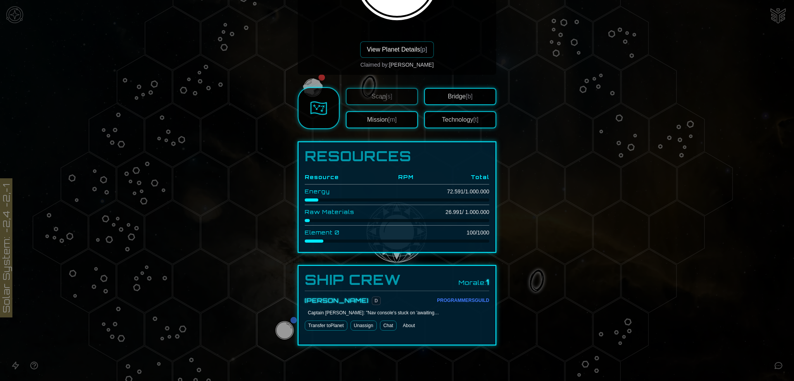
click at [505, 55] on div at bounding box center [397, 190] width 794 height 381
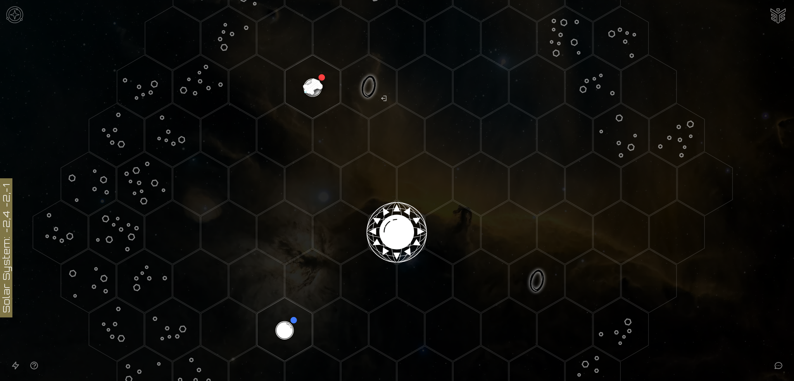
click at [321, 94] on image at bounding box center [312, 86] width 65 height 65
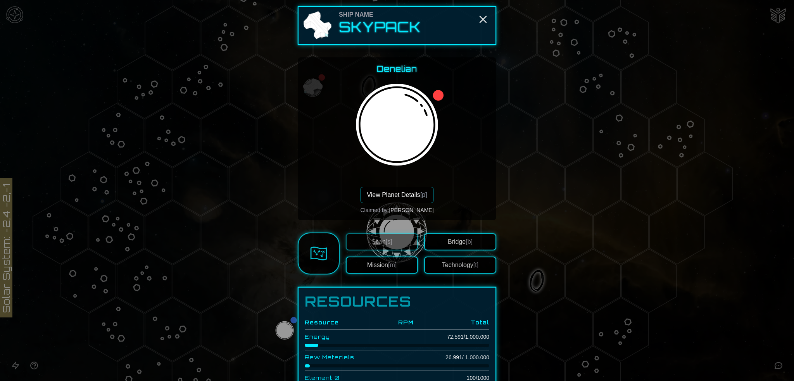
click at [390, 195] on button "View Planet Details [p]" at bounding box center [396, 195] width 73 height 16
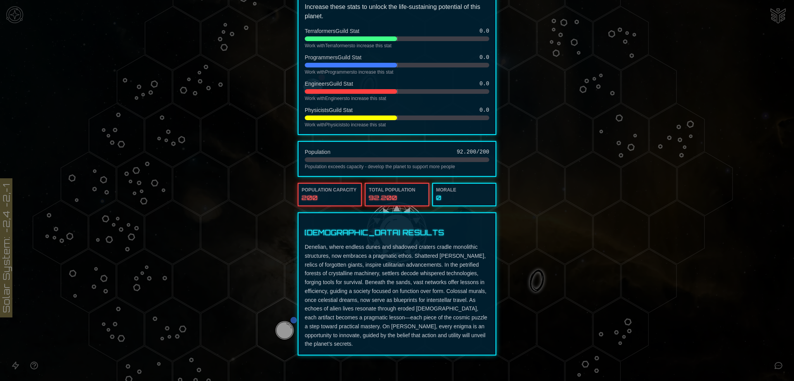
scroll to position [0, 0]
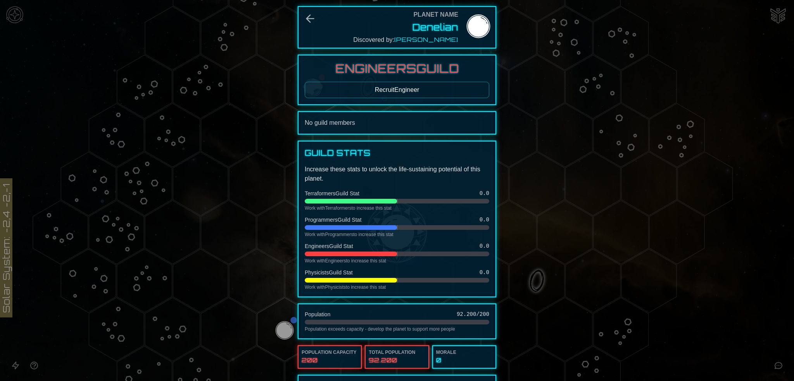
click at [393, 90] on button "Recruit Engineer" at bounding box center [397, 90] width 185 height 16
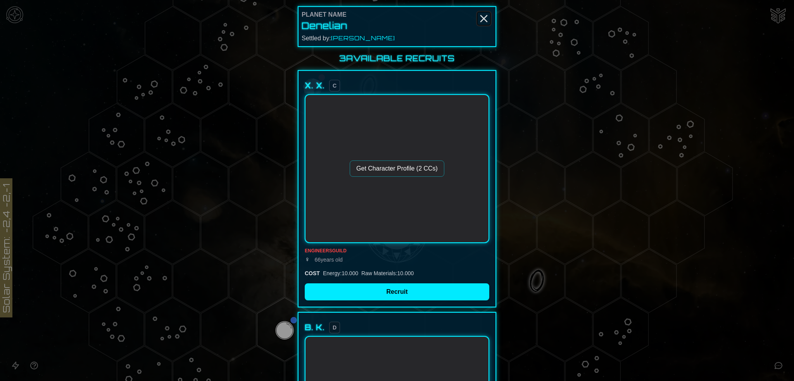
click at [481, 18] on line "Close" at bounding box center [484, 19] width 6 height 6
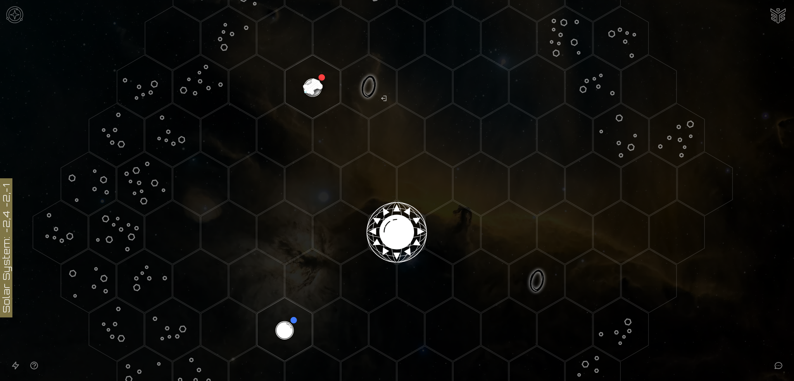
click at [309, 79] on image at bounding box center [312, 86] width 65 height 65
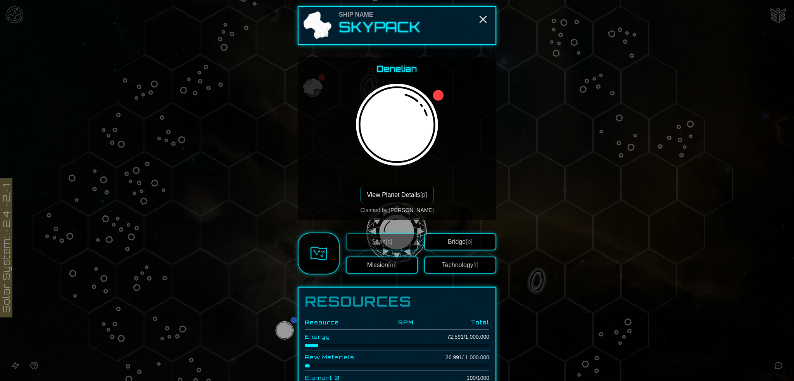
click at [403, 191] on button "View Planet Details [p]" at bounding box center [396, 195] width 73 height 16
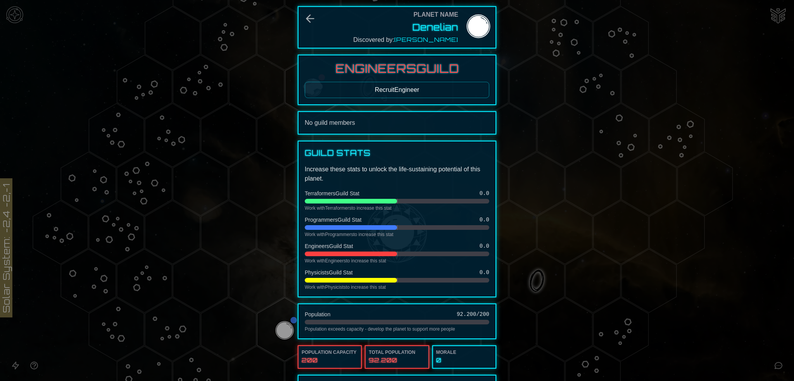
click at [394, 88] on button "Recruit Engineer" at bounding box center [397, 90] width 185 height 16
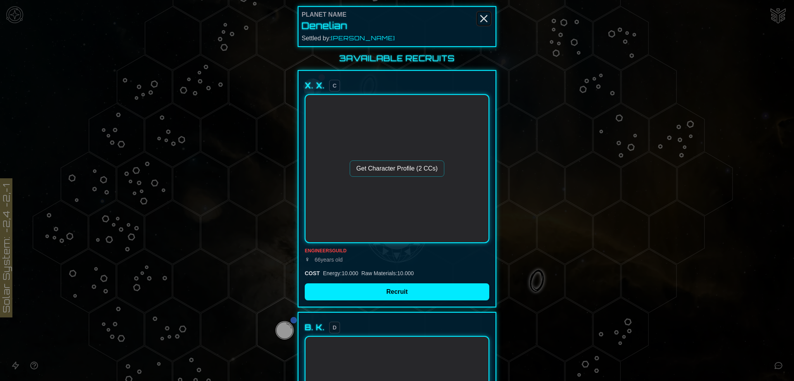
click at [481, 20] on line "Close" at bounding box center [484, 19] width 6 height 6
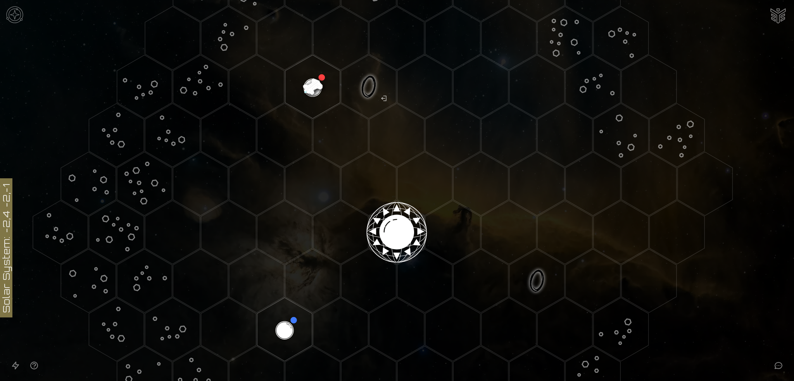
click at [315, 79] on image at bounding box center [312, 86] width 65 height 65
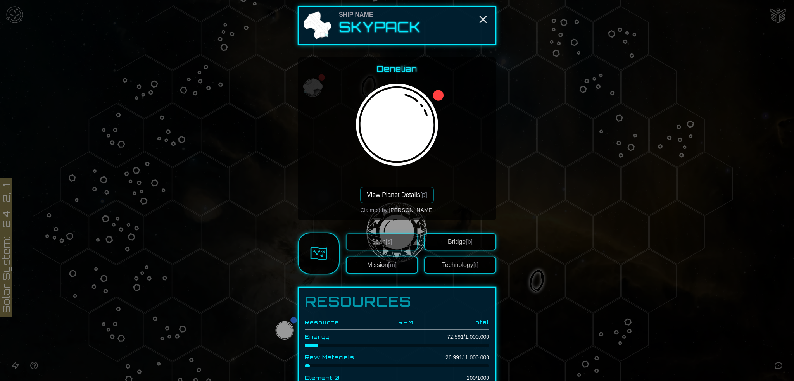
click at [397, 192] on button "View Planet Details [p]" at bounding box center [396, 195] width 73 height 16
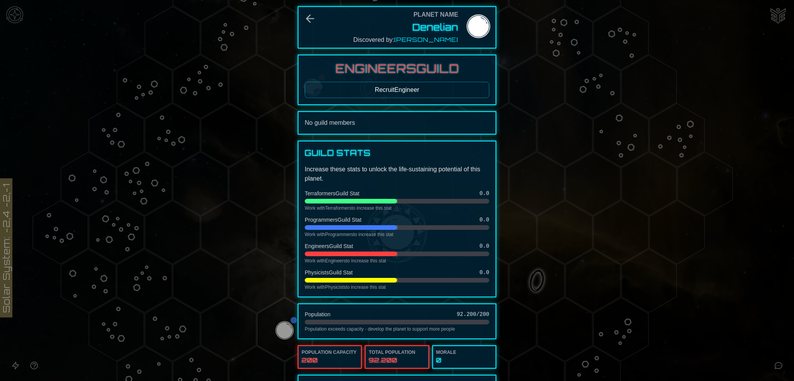
click at [401, 92] on button "Recruit Engineer" at bounding box center [397, 90] width 185 height 16
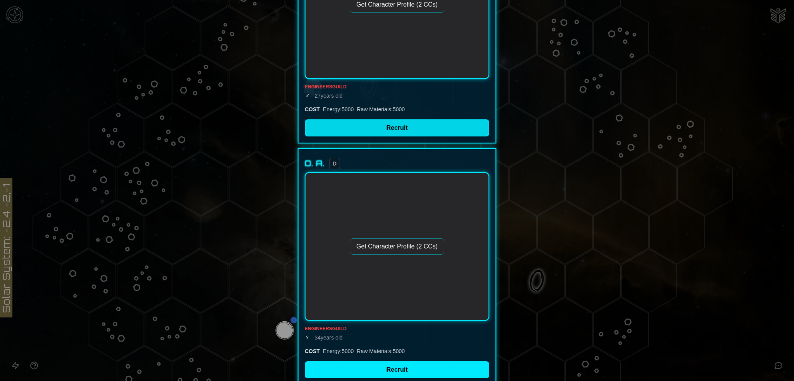
scroll to position [212, 0]
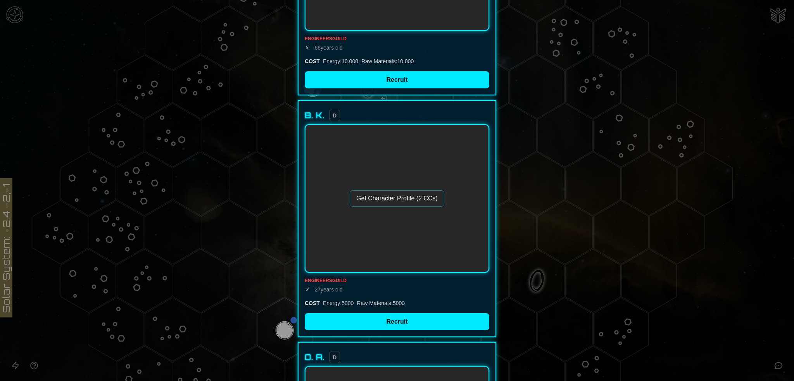
click at [400, 195] on button "Get Character Profile (2 CCs)" at bounding box center [397, 198] width 95 height 16
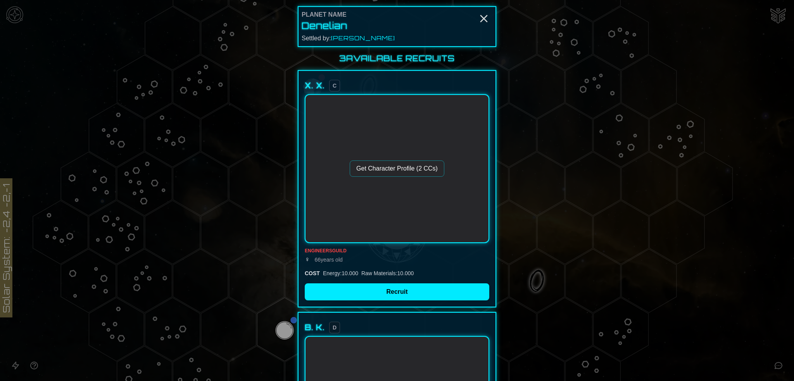
scroll to position [155, 0]
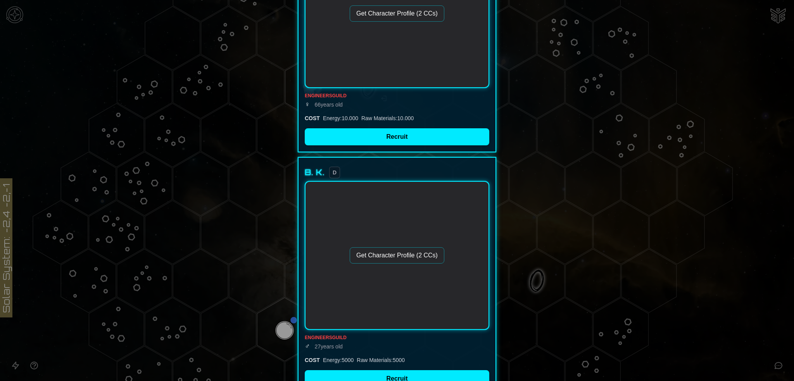
click at [412, 252] on button "Get Character Profile (2 CCs)" at bounding box center [397, 255] width 95 height 16
